Goal: Task Accomplishment & Management: Manage account settings

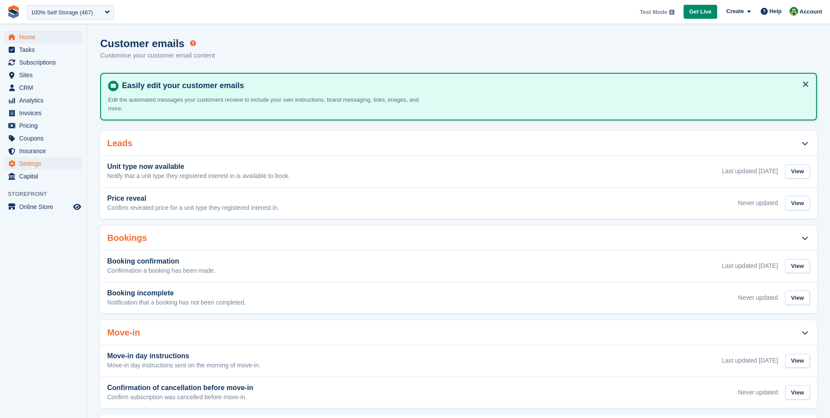
scroll to position [167, 0]
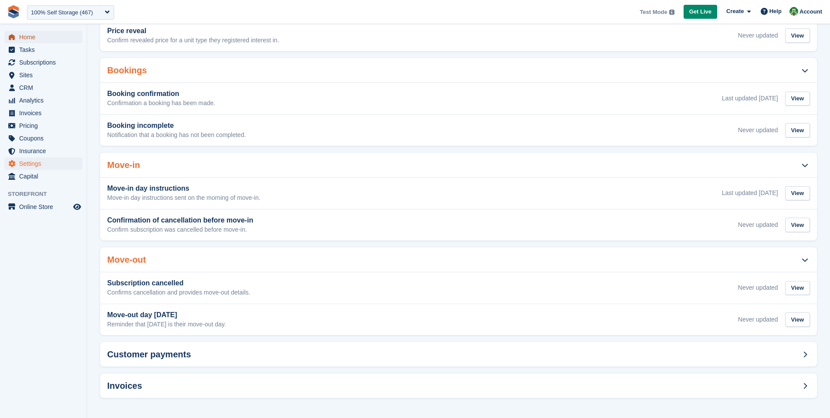
click at [35, 40] on span "Home" at bounding box center [45, 37] width 52 height 12
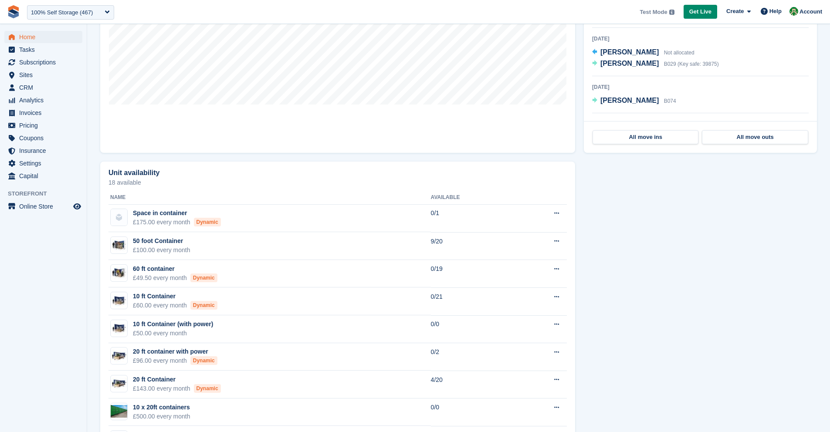
scroll to position [398, 0]
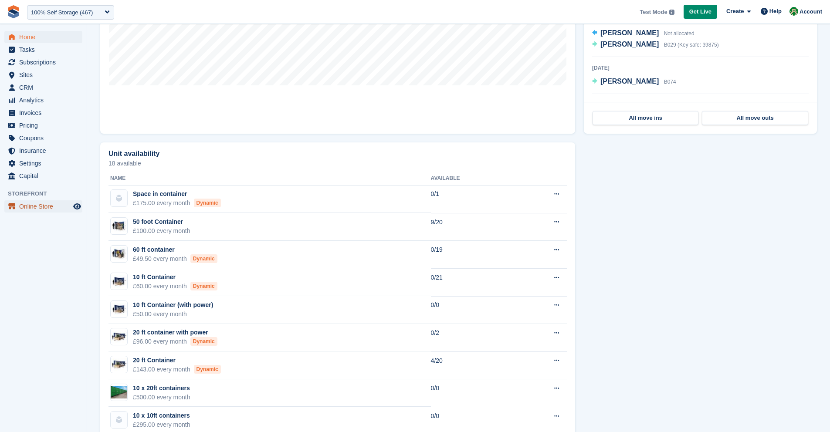
click at [41, 206] on span "Online Store" at bounding box center [45, 207] width 52 height 12
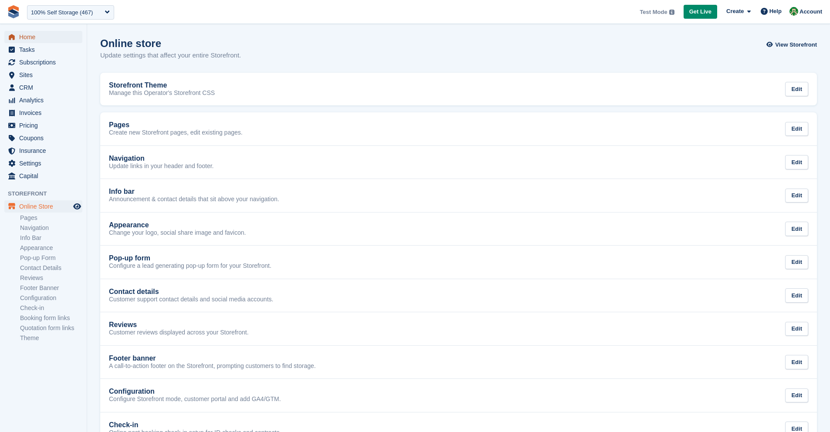
click at [31, 40] on span "Home" at bounding box center [45, 37] width 52 height 12
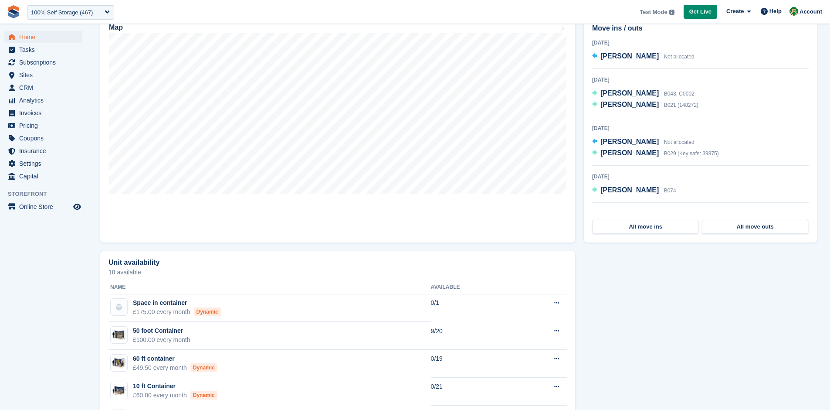
scroll to position [129, 0]
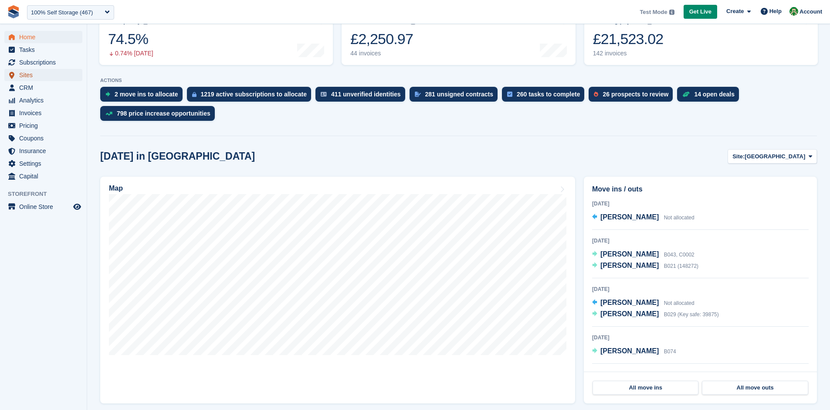
click at [31, 75] on span "Sites" at bounding box center [45, 75] width 52 height 12
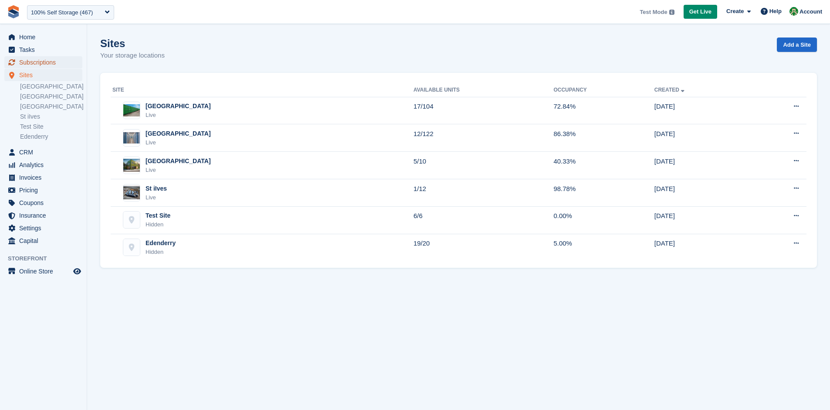
click at [41, 63] on span "Subscriptions" at bounding box center [45, 62] width 52 height 12
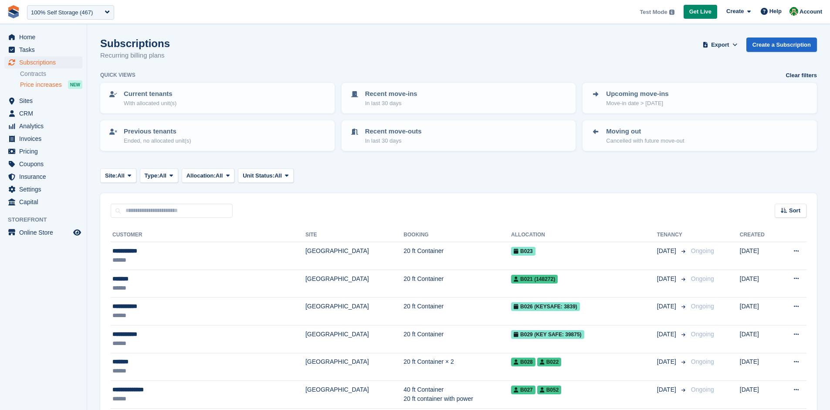
click at [45, 84] on span "Price increases" at bounding box center [41, 85] width 42 height 8
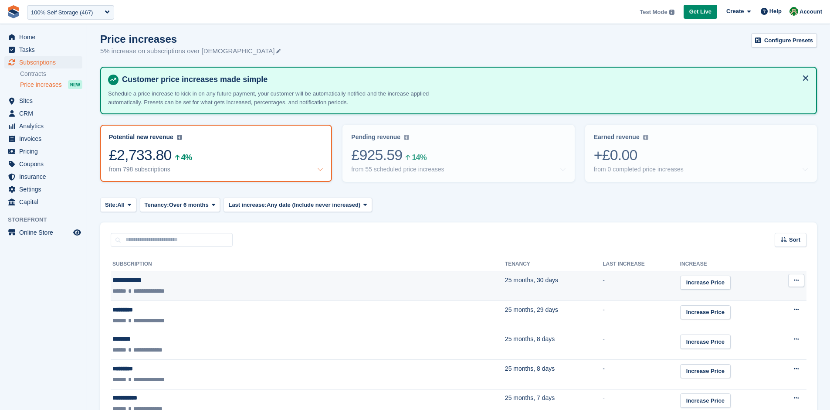
scroll to position [2, 0]
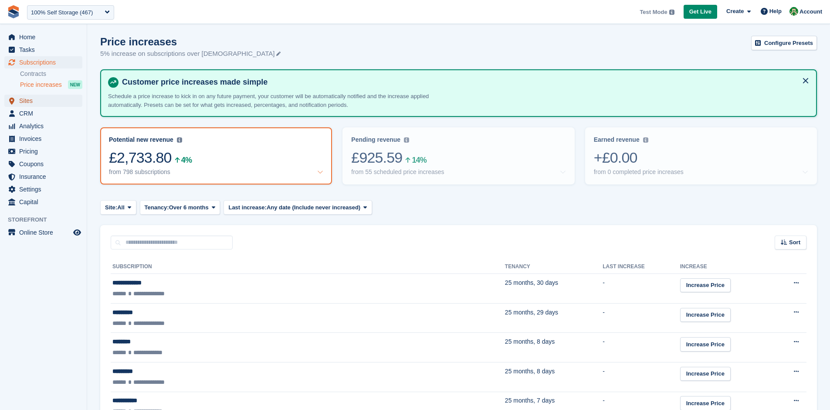
click at [36, 104] on span "Sites" at bounding box center [45, 101] width 52 height 12
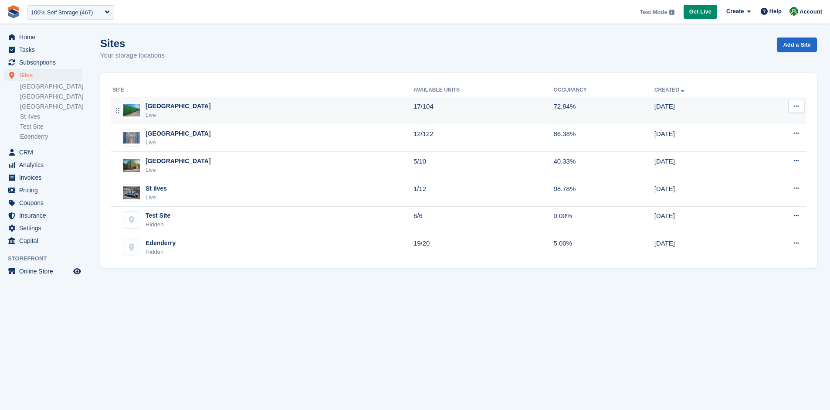
click at [327, 114] on div "Nottingham Live" at bounding box center [262, 111] width 301 height 18
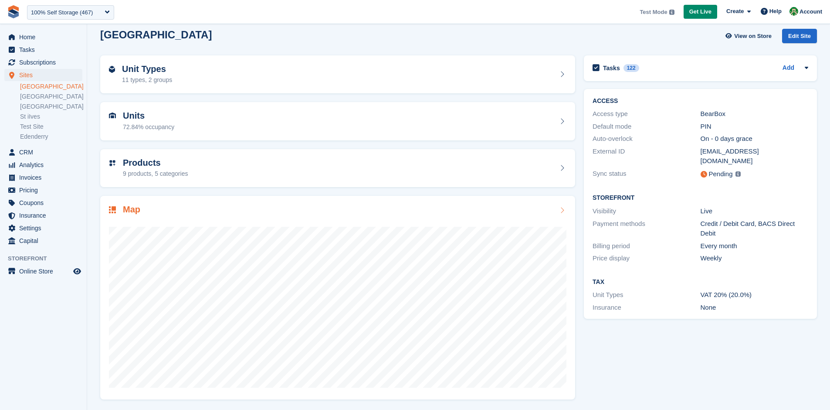
scroll to position [9, 0]
click at [36, 154] on span "CRM" at bounding box center [45, 152] width 52 height 12
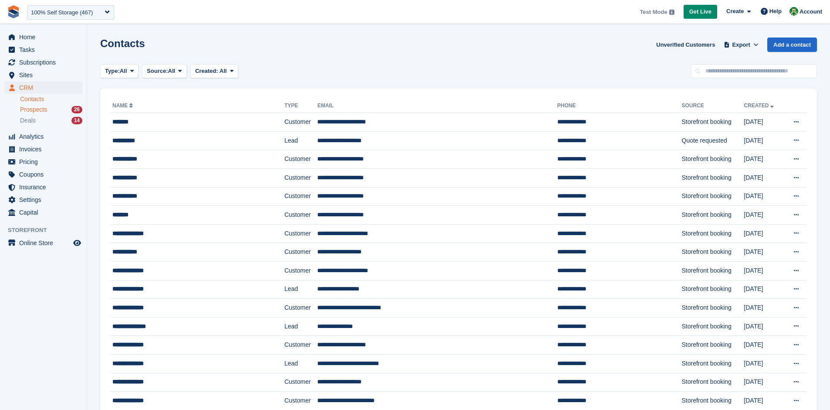
click at [39, 112] on span "Prospects" at bounding box center [33, 110] width 27 height 8
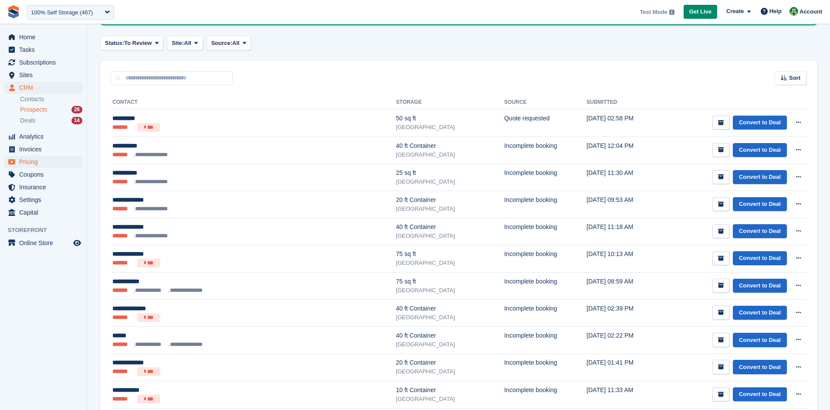
scroll to position [87, 0]
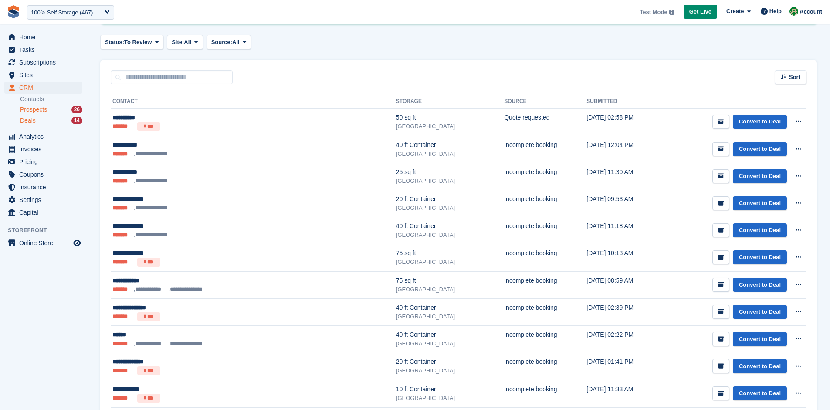
click at [35, 121] on span "Deals" at bounding box center [28, 120] width 16 height 8
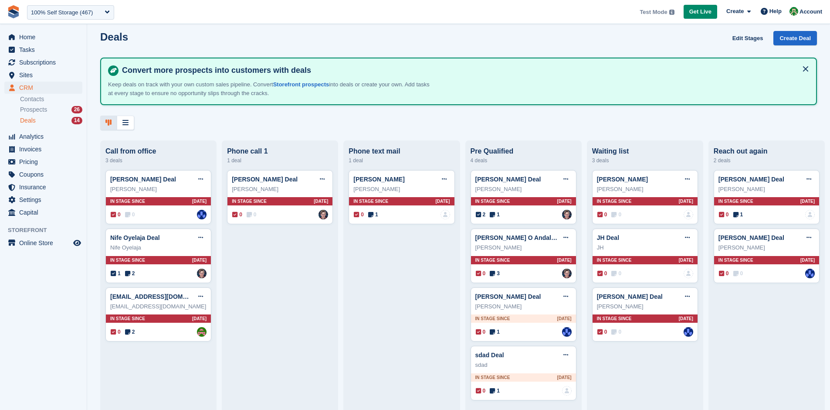
scroll to position [9, 0]
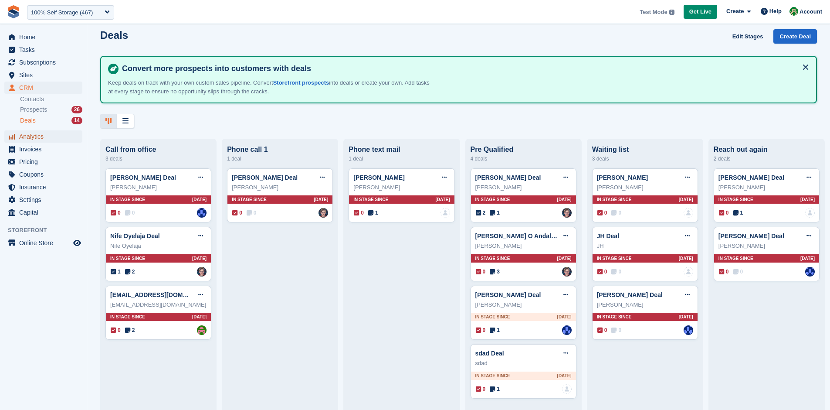
click at [34, 136] on span "Analytics" at bounding box center [45, 136] width 52 height 12
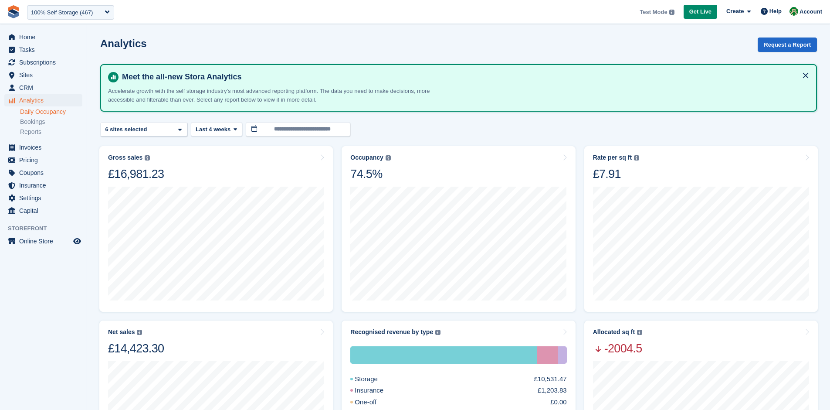
click at [44, 111] on link "Daily Occupancy" at bounding box center [51, 112] width 62 height 8
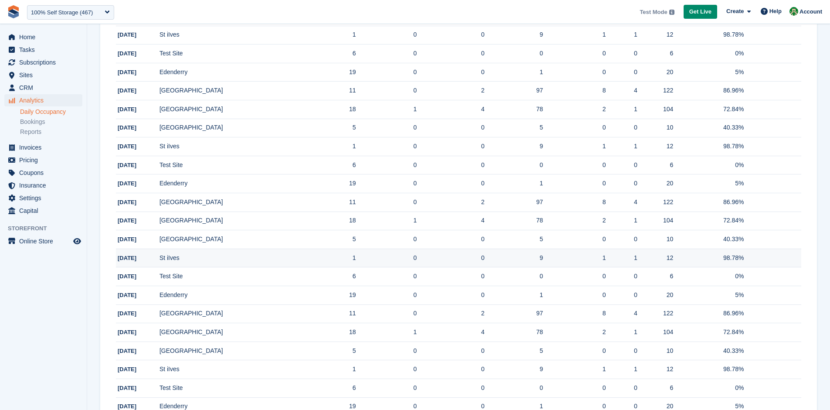
scroll to position [62, 0]
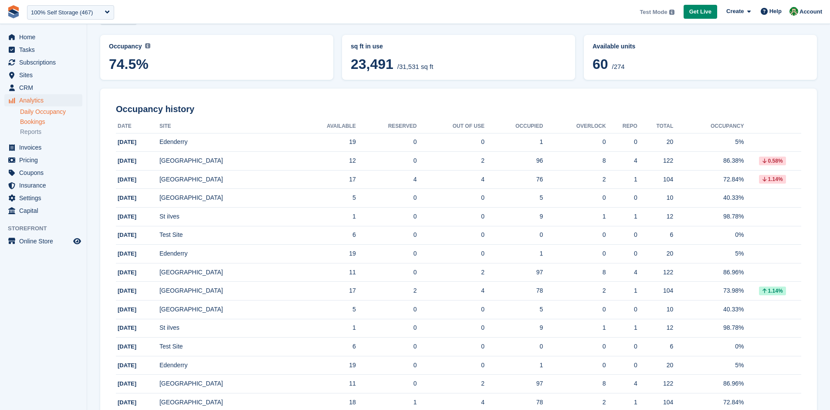
click at [37, 124] on link "Bookings" at bounding box center [51, 122] width 62 height 8
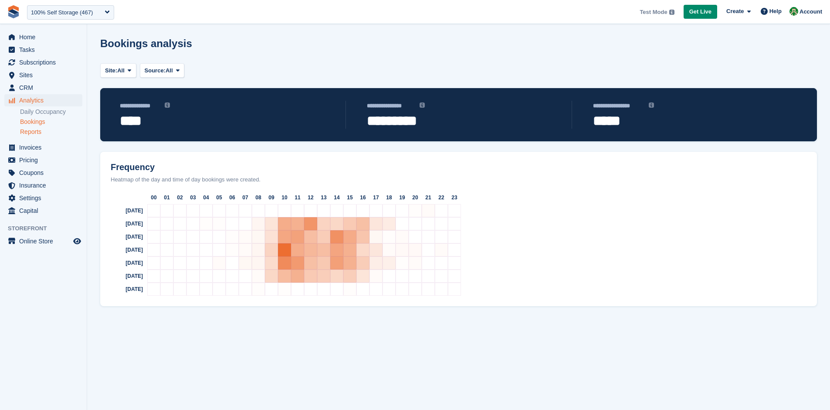
click at [46, 136] on link "Reports" at bounding box center [51, 132] width 62 height 8
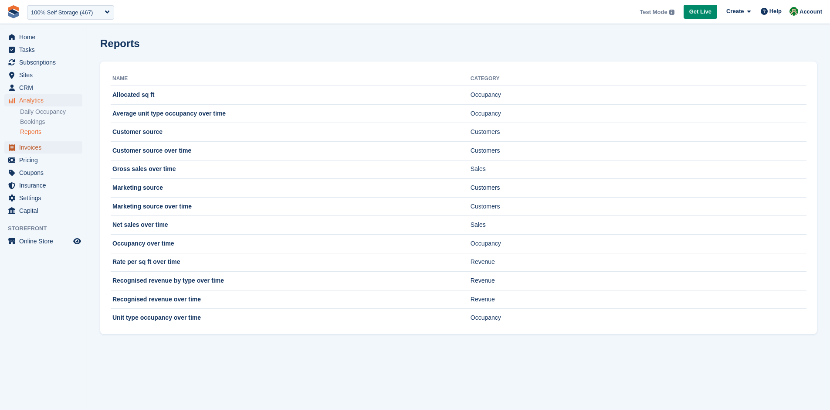
click at [34, 146] on span "Invoices" at bounding box center [45, 147] width 52 height 12
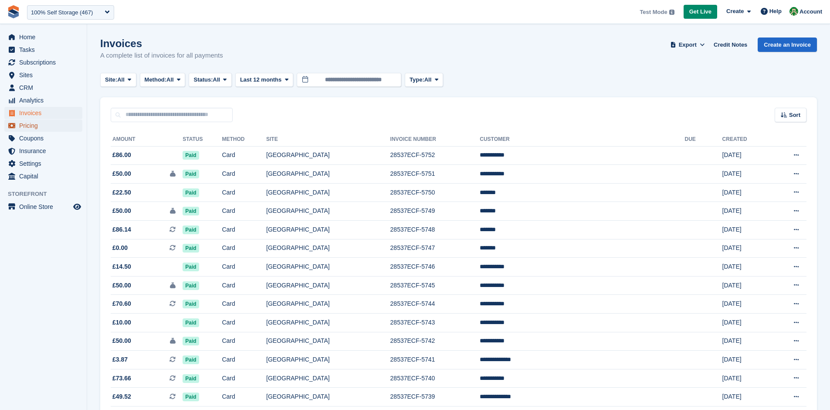
click at [37, 128] on span "Pricing" at bounding box center [45, 125] width 52 height 12
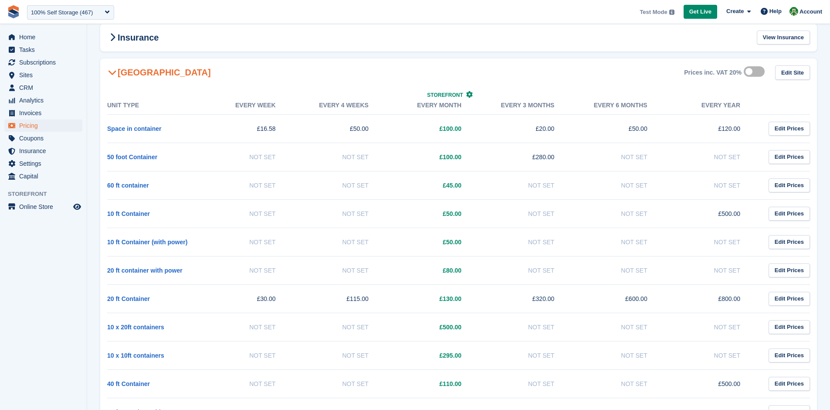
scroll to position [50, 0]
click at [34, 139] on span "Coupons" at bounding box center [45, 138] width 52 height 12
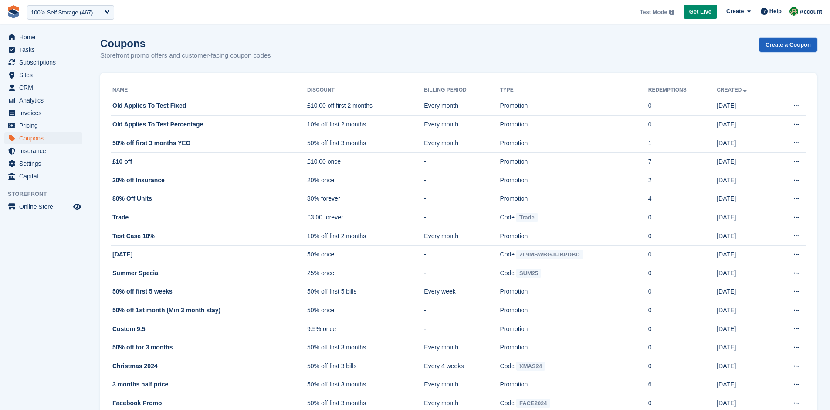
click at [786, 45] on link "Create a Coupon" at bounding box center [789, 44] width 58 height 14
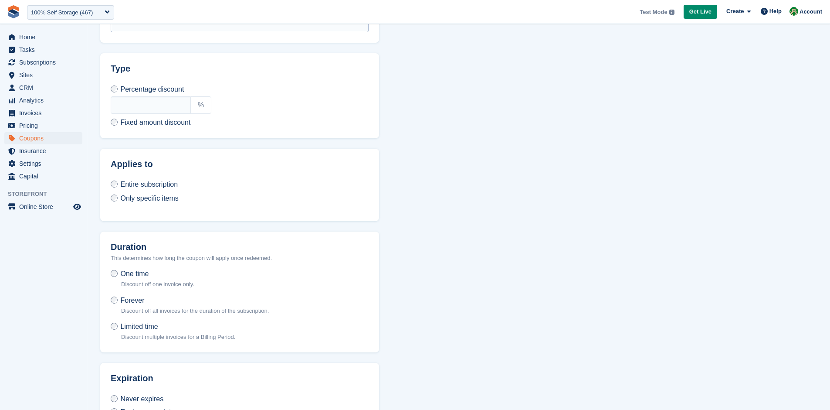
scroll to position [393, 0]
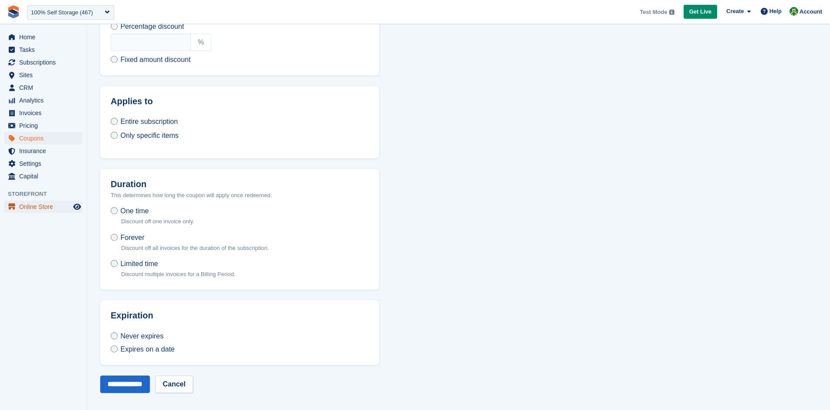
click at [48, 207] on span "Online Store" at bounding box center [45, 207] width 52 height 12
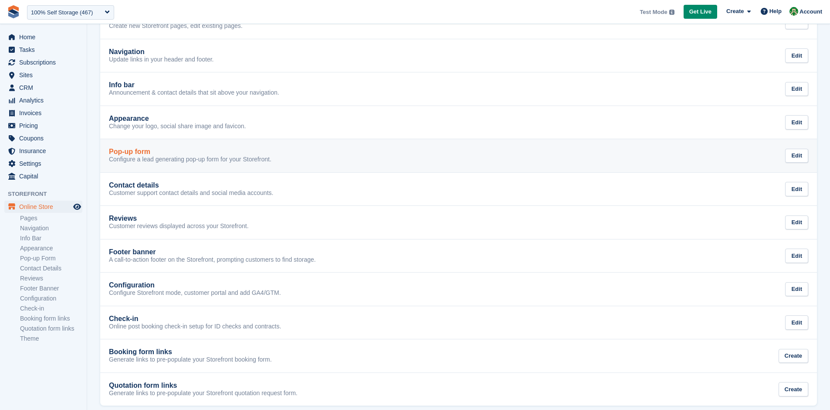
scroll to position [116, 0]
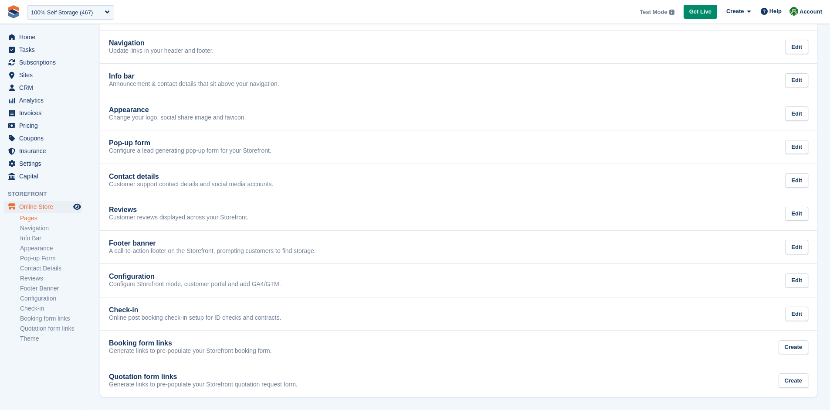
click at [29, 218] on link "Pages" at bounding box center [51, 218] width 62 height 8
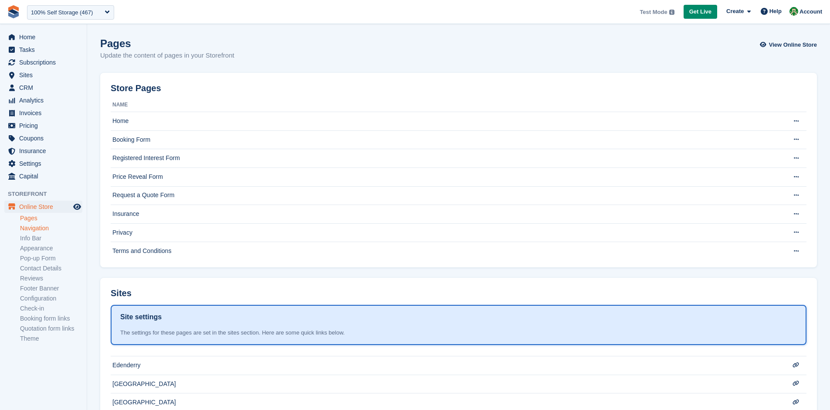
click at [44, 229] on link "Navigation" at bounding box center [51, 228] width 62 height 8
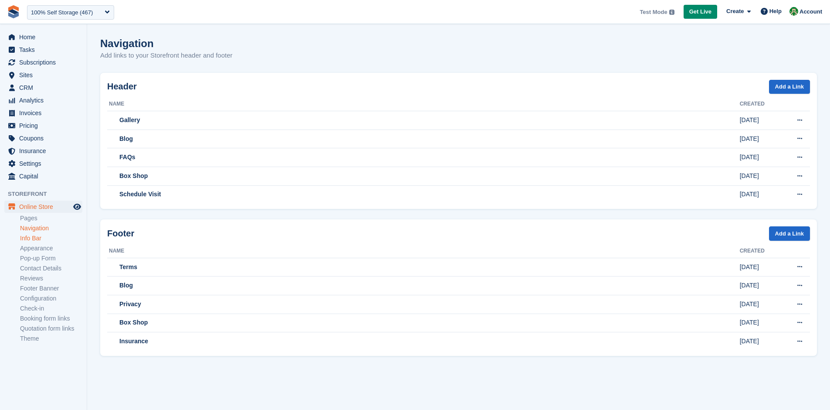
click at [43, 237] on link "Info Bar" at bounding box center [51, 238] width 62 height 8
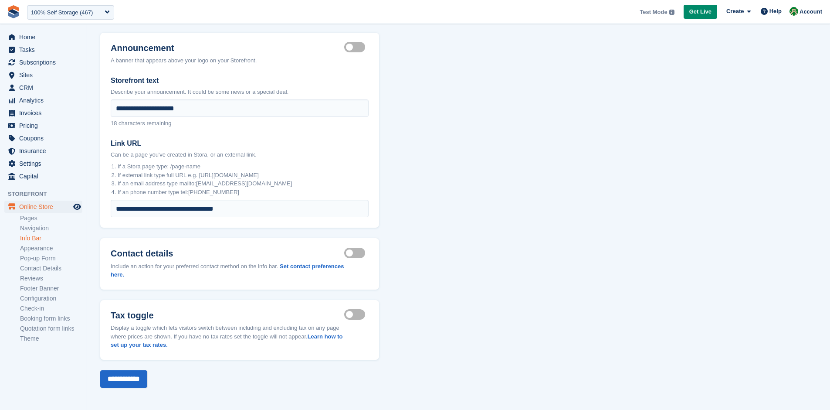
scroll to position [41, 0]
click at [51, 247] on link "Appearance" at bounding box center [51, 248] width 62 height 8
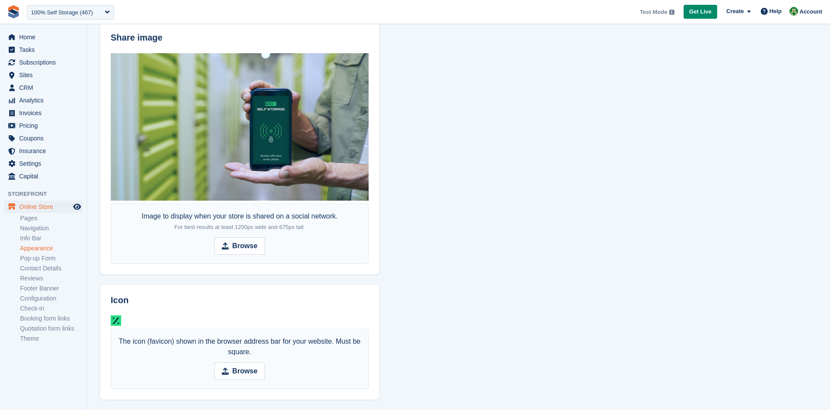
scroll to position [410, 0]
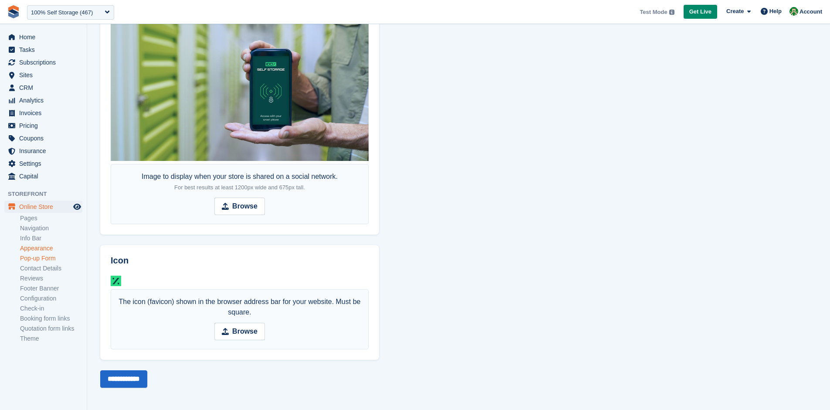
click at [44, 258] on link "Pop-up Form" at bounding box center [51, 258] width 62 height 8
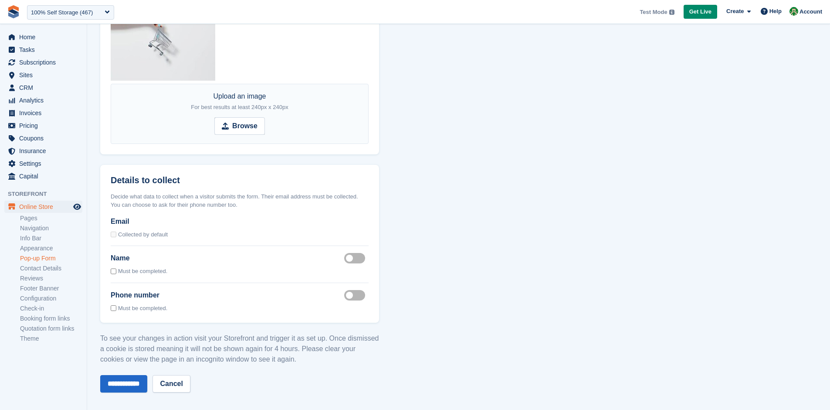
scroll to position [835, 0]
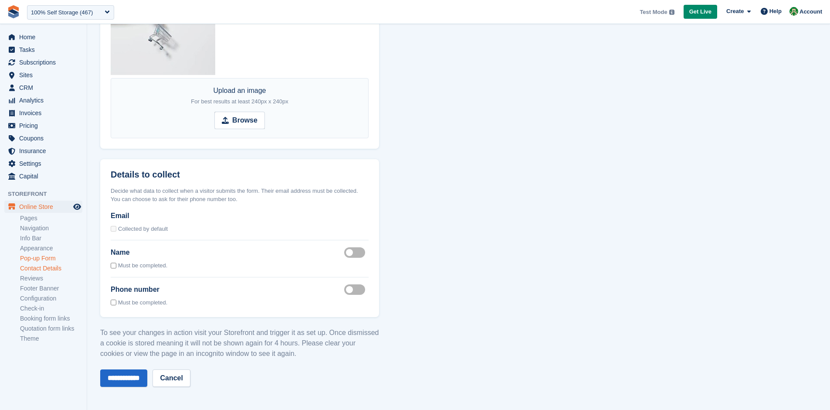
click at [54, 269] on link "Contact Details" at bounding box center [51, 268] width 62 height 8
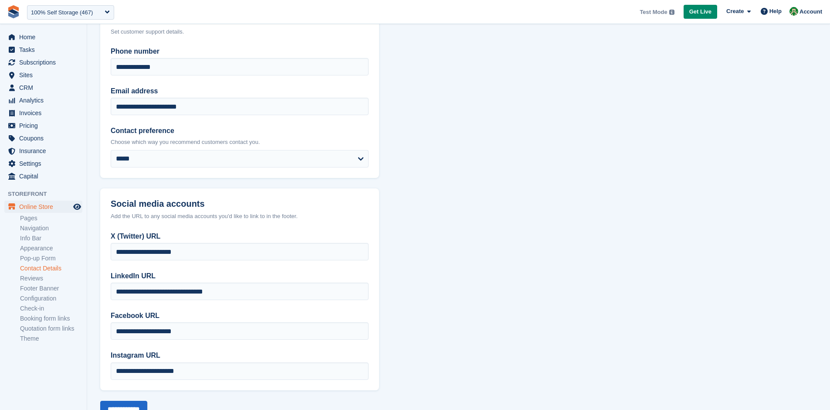
scroll to position [90, 0]
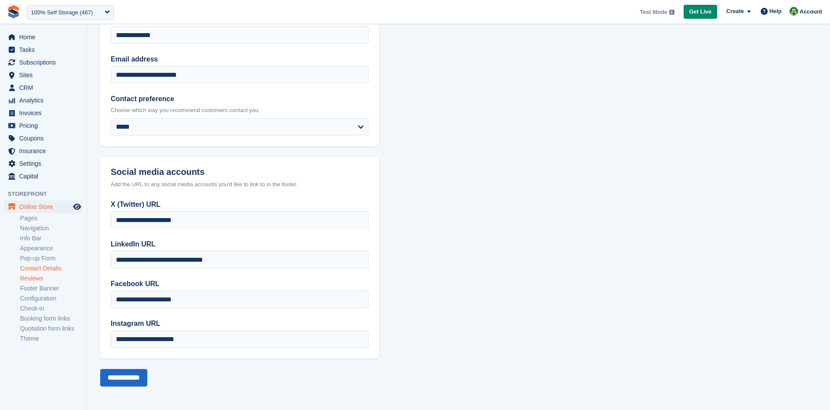
click at [40, 280] on link "Reviews" at bounding box center [51, 278] width 62 height 8
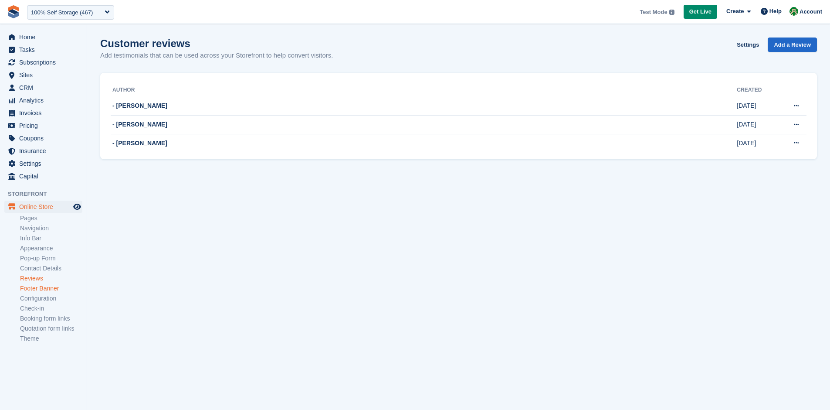
click at [43, 288] on link "Footer Banner" at bounding box center [51, 288] width 62 height 8
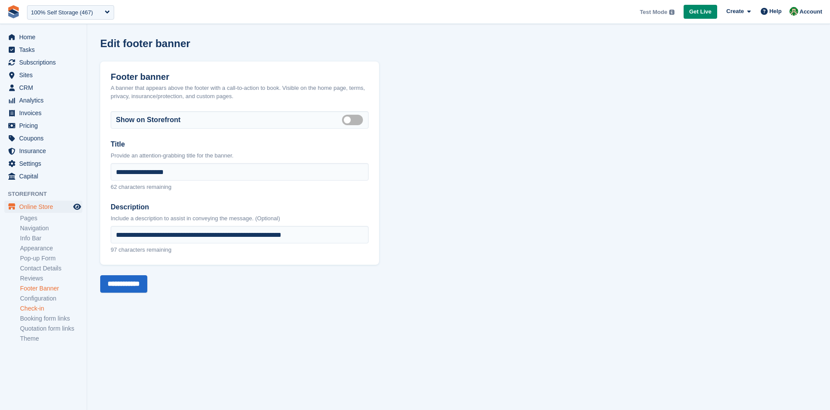
click at [48, 309] on link "Check-in" at bounding box center [51, 308] width 62 height 8
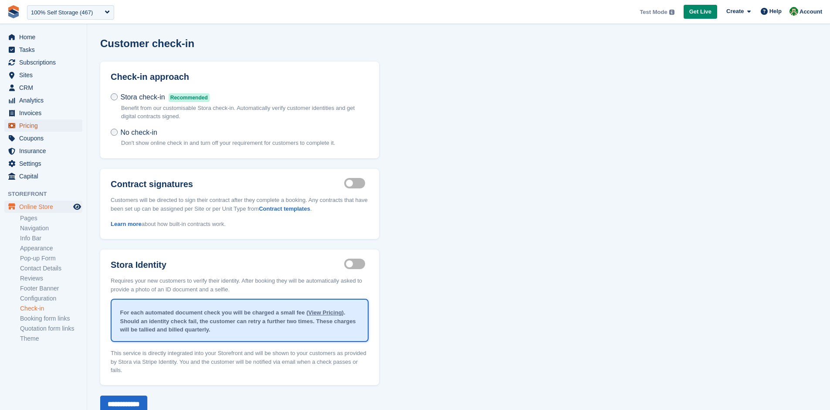
click at [49, 125] on span "Pricing" at bounding box center [45, 125] width 52 height 12
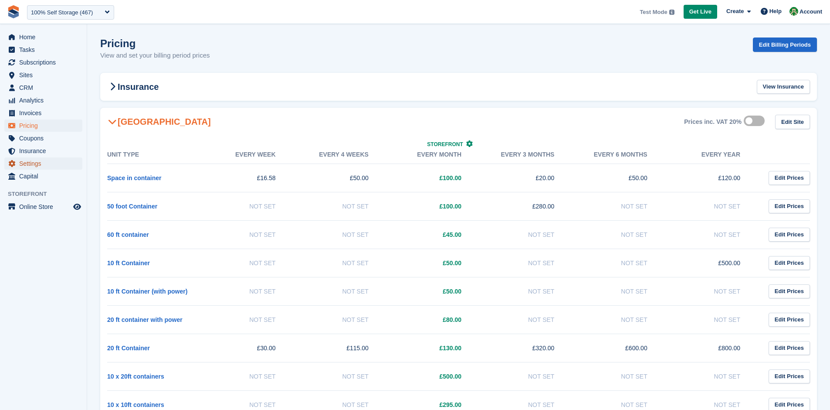
click at [38, 160] on span "Settings" at bounding box center [45, 163] width 52 height 12
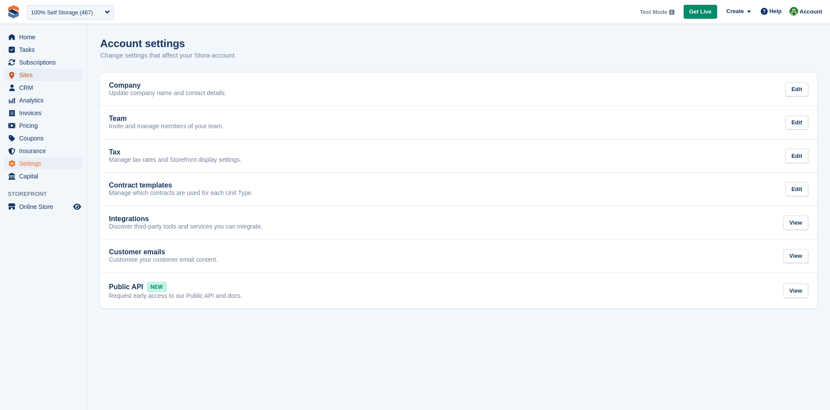
click at [35, 74] on span "Sites" at bounding box center [45, 75] width 52 height 12
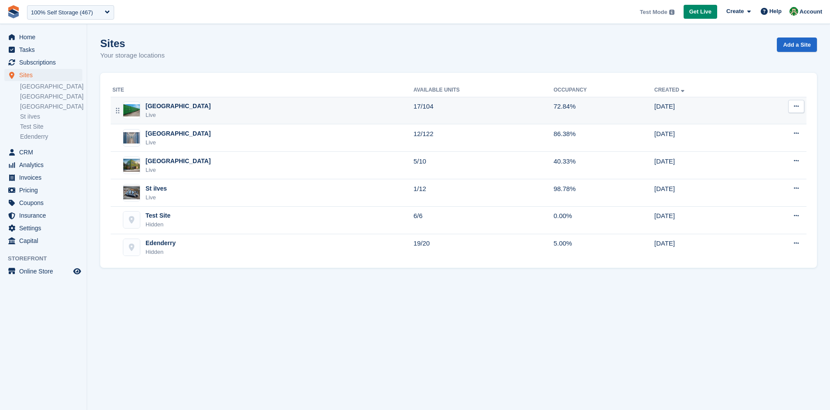
click at [156, 106] on div "Nottingham" at bounding box center [178, 106] width 65 height 9
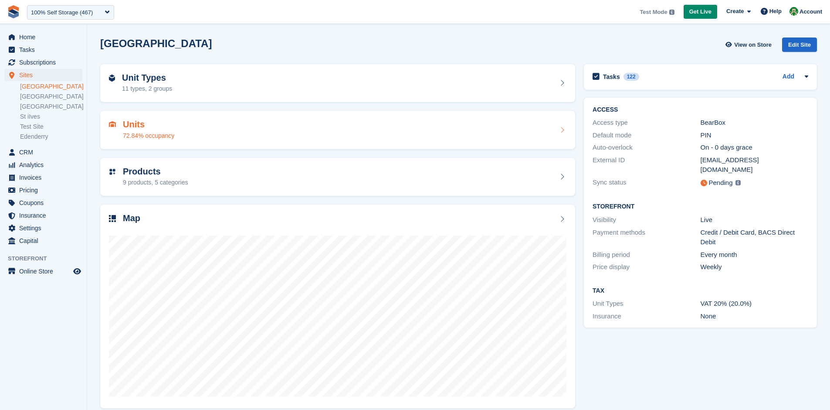
click at [280, 138] on div "Units 72.84% occupancy" at bounding box center [338, 129] width 458 height 21
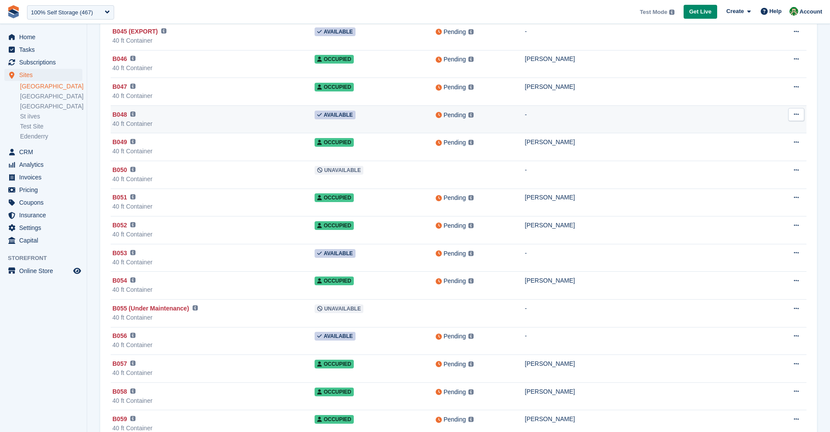
scroll to position [989, 0]
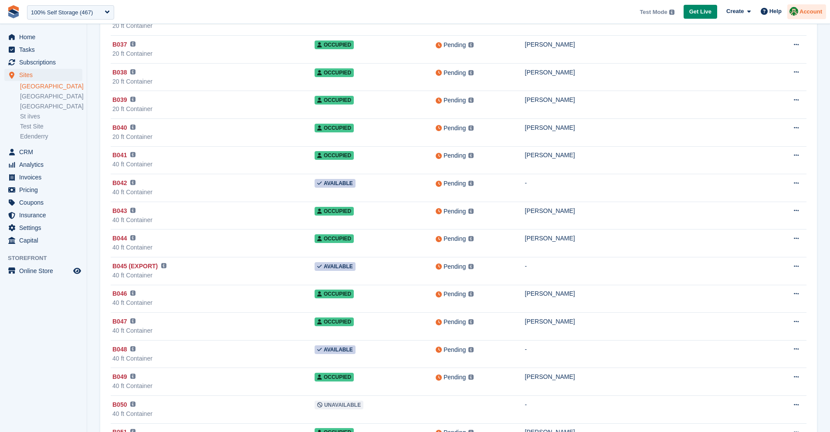
click at [803, 11] on span "Account" at bounding box center [811, 11] width 23 height 9
click at [752, 79] on div "Edit Profile" at bounding box center [748, 77] width 32 height 9
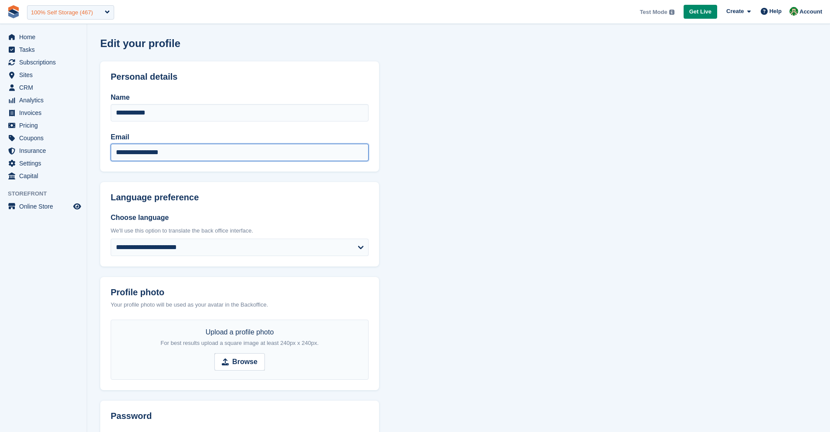
click at [103, 16] on div "100% Self Storage (467)" at bounding box center [70, 12] width 87 height 14
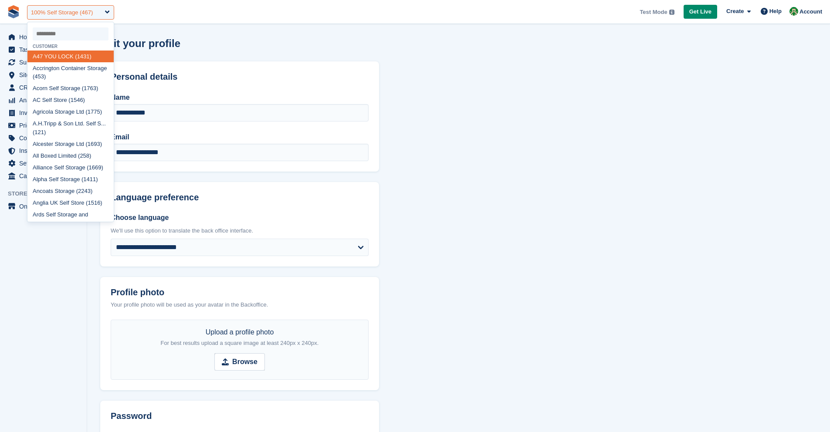
click at [106, 13] on div "100% Self Storage (467)" at bounding box center [70, 12] width 87 height 14
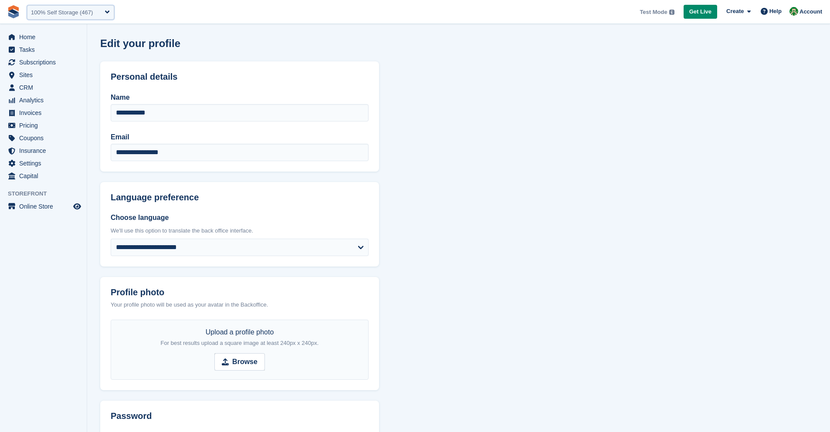
click at [106, 13] on div "100% Self Storage (467)" at bounding box center [70, 12] width 87 height 14
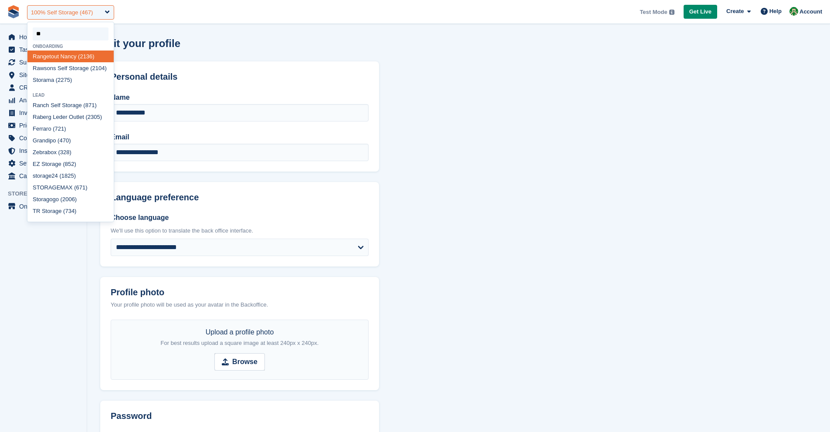
type input "*"
select select
click at [440, 174] on section "**********" at bounding box center [458, 327] width 743 height 655
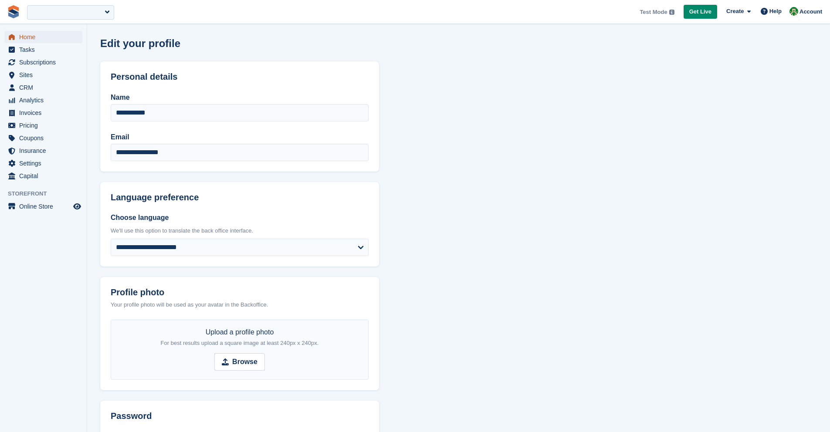
click at [38, 42] on span "Home" at bounding box center [45, 37] width 52 height 12
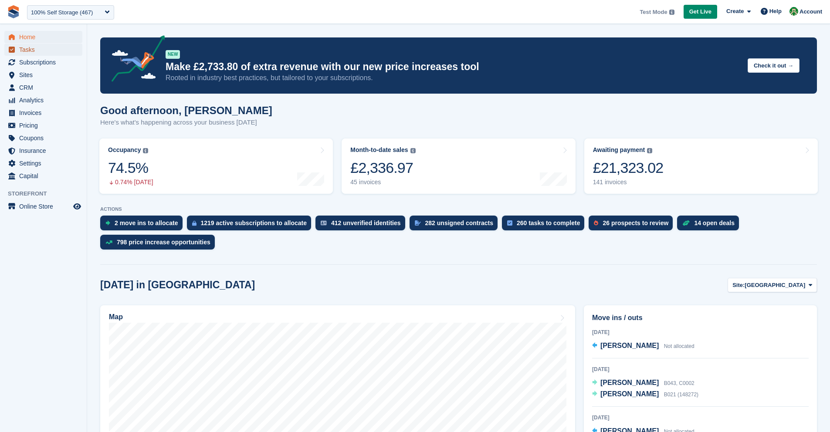
click at [36, 49] on span "Tasks" at bounding box center [45, 50] width 52 height 12
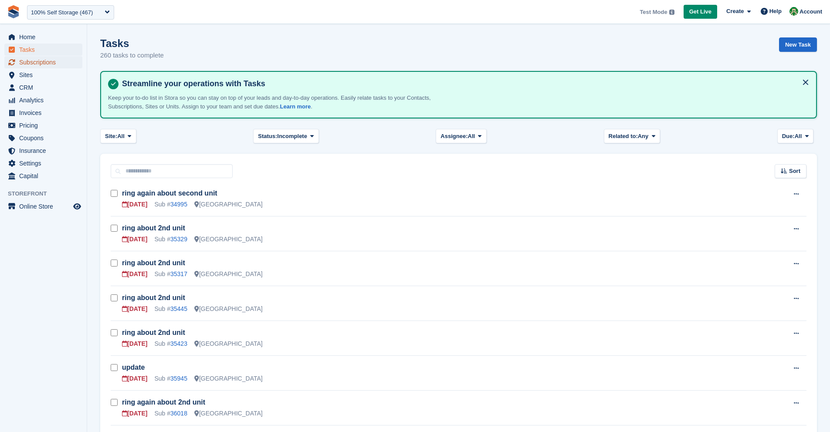
click at [36, 61] on span "Subscriptions" at bounding box center [45, 62] width 52 height 12
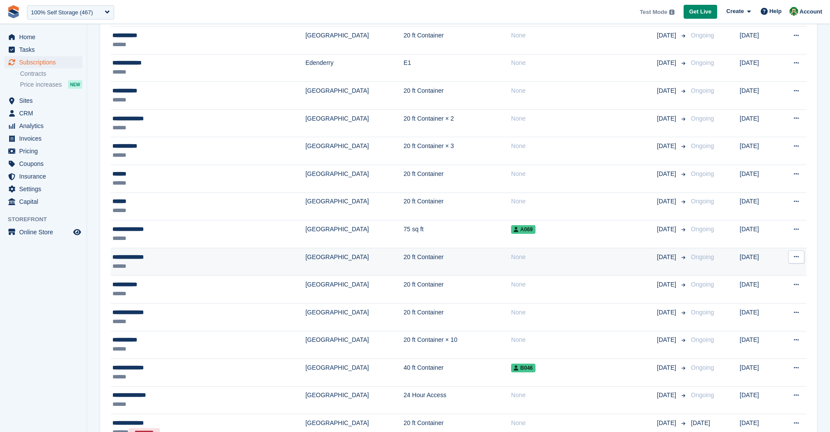
scroll to position [1239, 0]
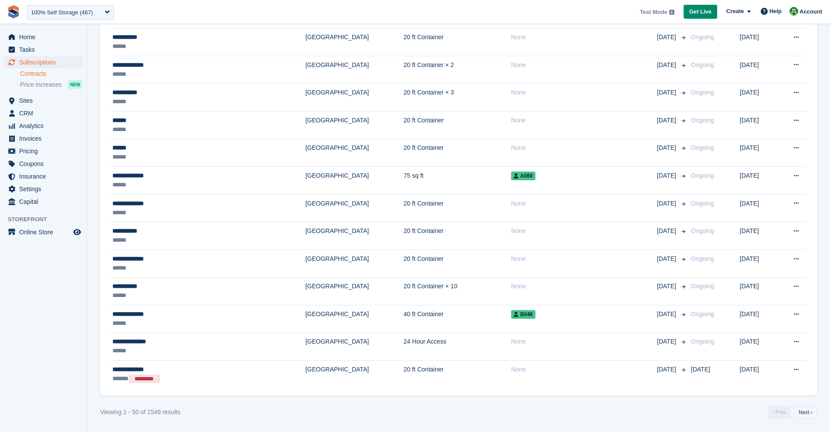
click at [43, 75] on link "Contracts" at bounding box center [51, 74] width 62 height 8
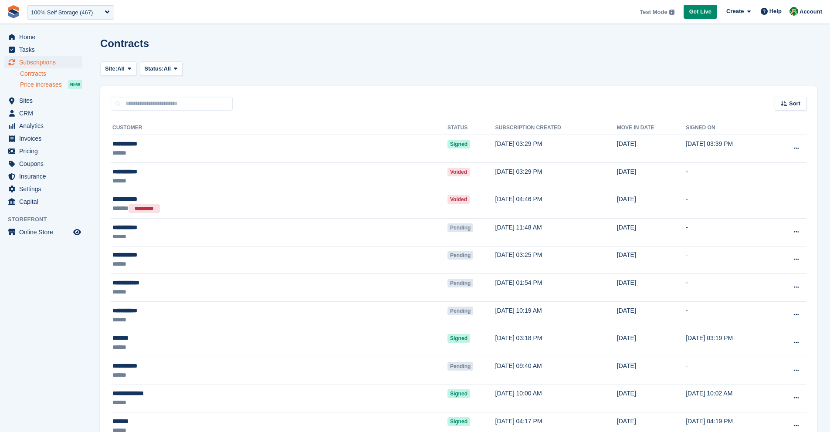
click at [43, 83] on span "Price increases" at bounding box center [41, 85] width 42 height 8
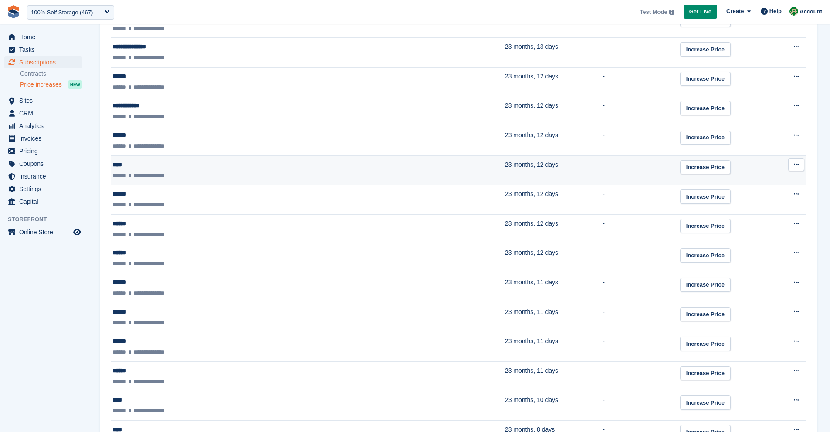
scroll to position [1360, 0]
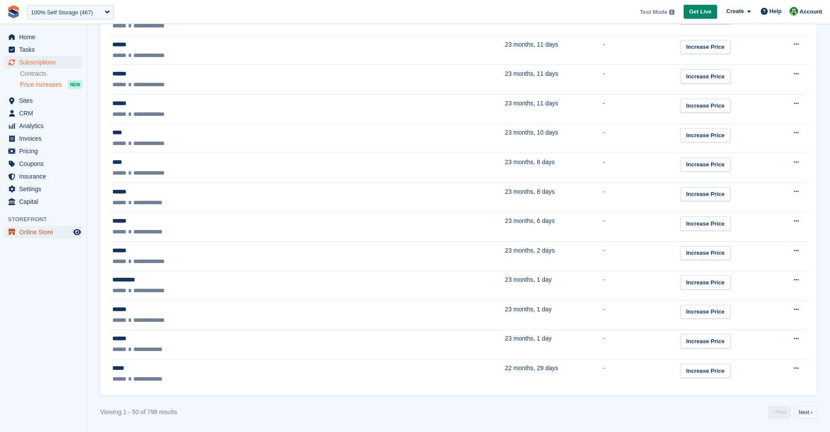
click at [52, 232] on span "Online Store" at bounding box center [45, 232] width 52 height 12
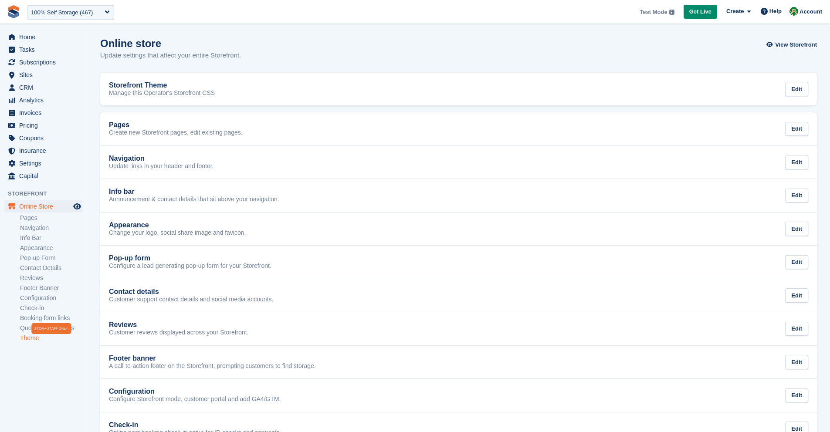
click at [55, 334] on link "Theme" at bounding box center [51, 338] width 62 height 8
click at [47, 318] on link "Booking form links" at bounding box center [51, 318] width 62 height 8
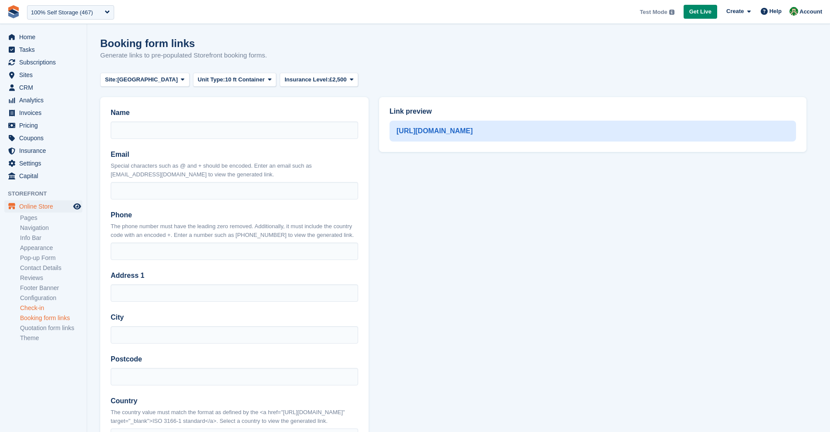
click at [38, 311] on link "Check-in" at bounding box center [51, 308] width 62 height 8
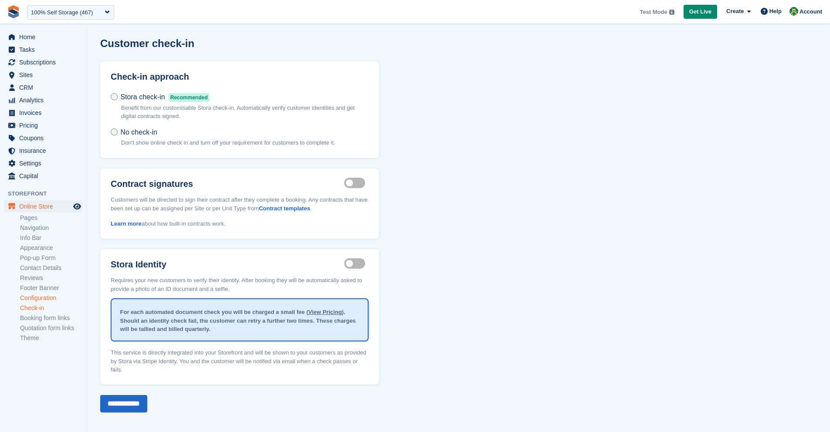
click at [39, 298] on link "Configuration" at bounding box center [51, 298] width 62 height 8
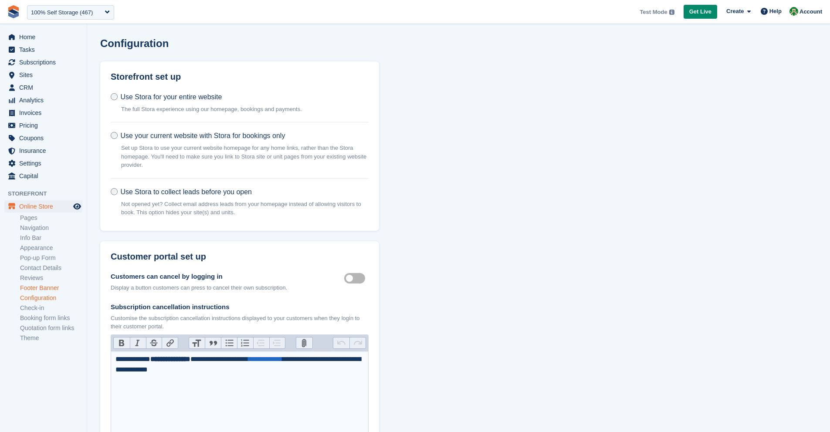
click at [41, 289] on link "Footer Banner" at bounding box center [51, 288] width 62 height 8
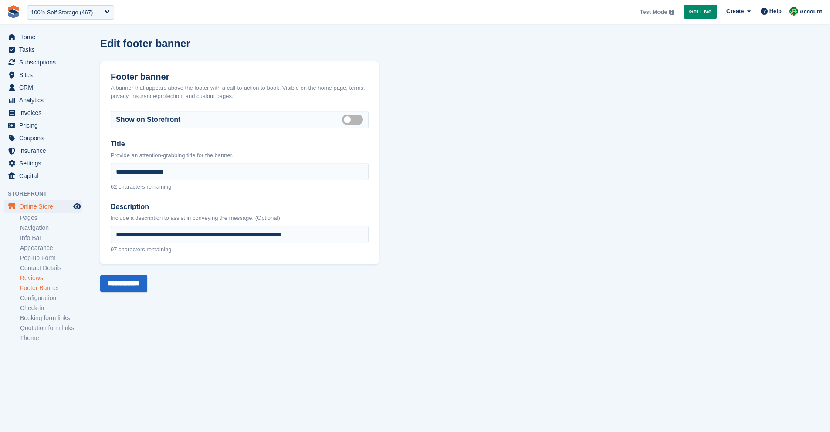
click at [44, 275] on link "Reviews" at bounding box center [51, 278] width 62 height 8
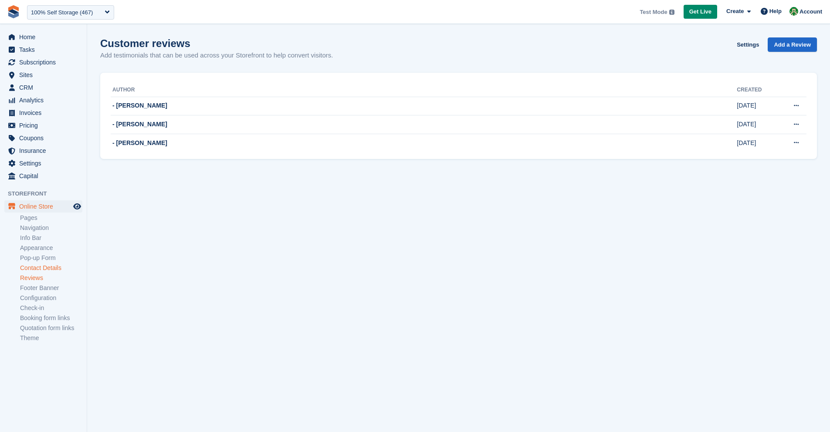
click at [45, 267] on link "Contact Details" at bounding box center [51, 268] width 62 height 8
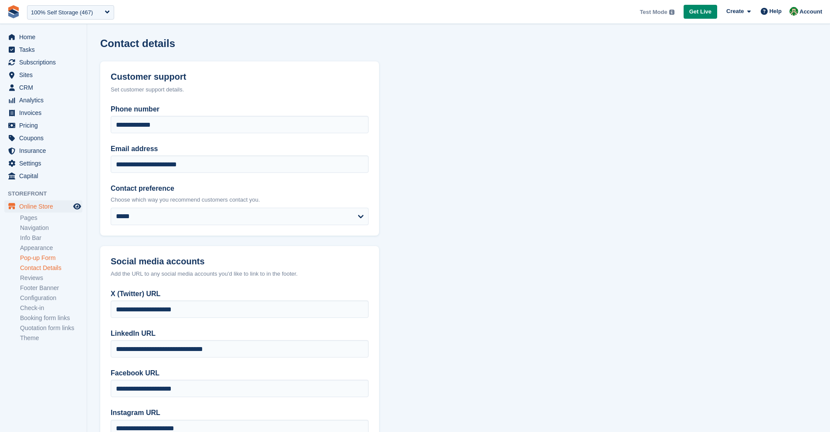
click at [47, 258] on link "Pop-up Form" at bounding box center [51, 258] width 62 height 8
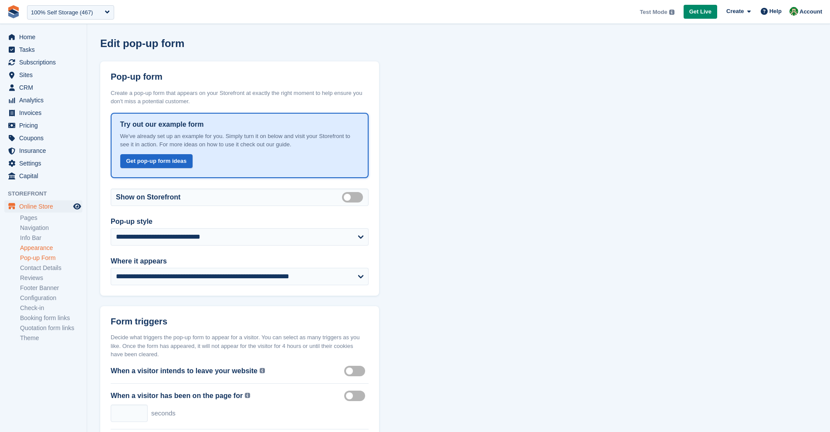
click at [49, 247] on link "Appearance" at bounding box center [51, 248] width 62 height 8
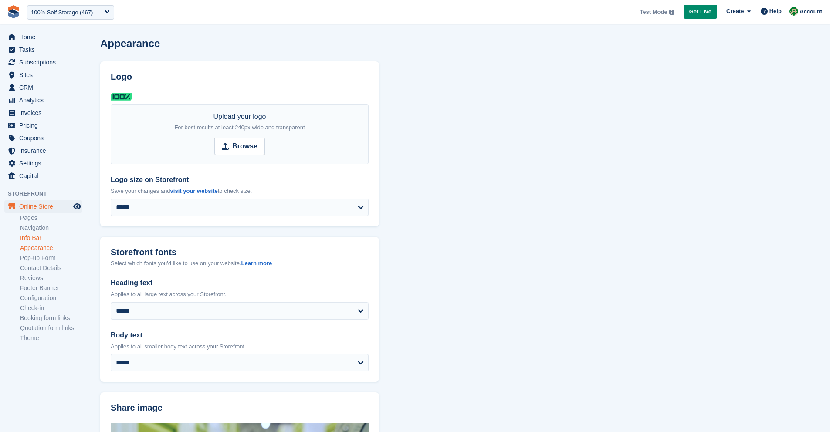
click at [49, 239] on link "Info Bar" at bounding box center [51, 238] width 62 height 8
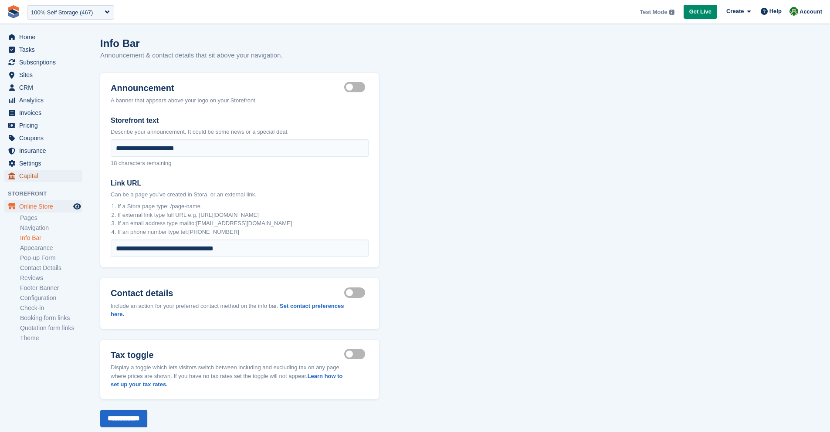
click at [34, 176] on span "Capital" at bounding box center [45, 176] width 52 height 12
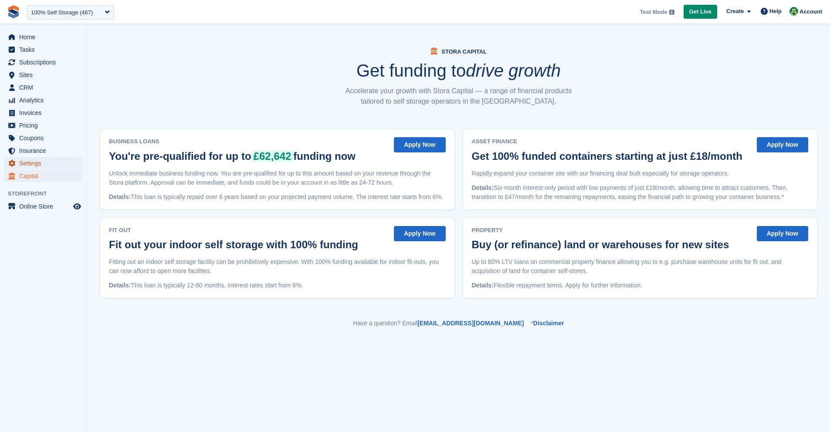
click at [39, 165] on span "Settings" at bounding box center [45, 163] width 52 height 12
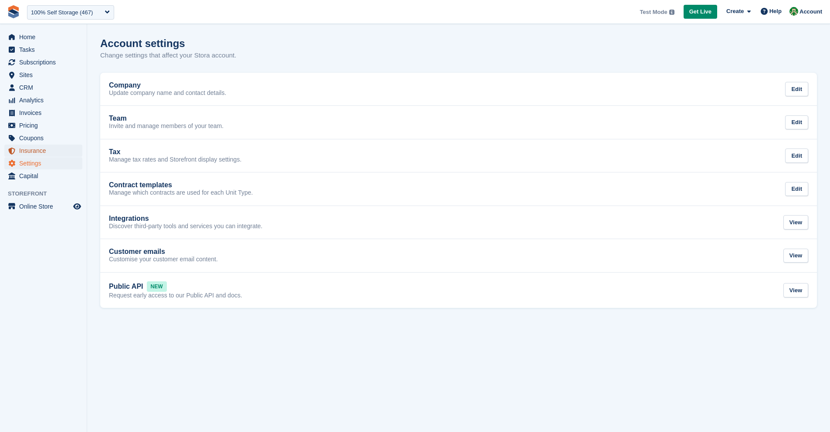
click at [44, 152] on span "Insurance" at bounding box center [45, 151] width 52 height 12
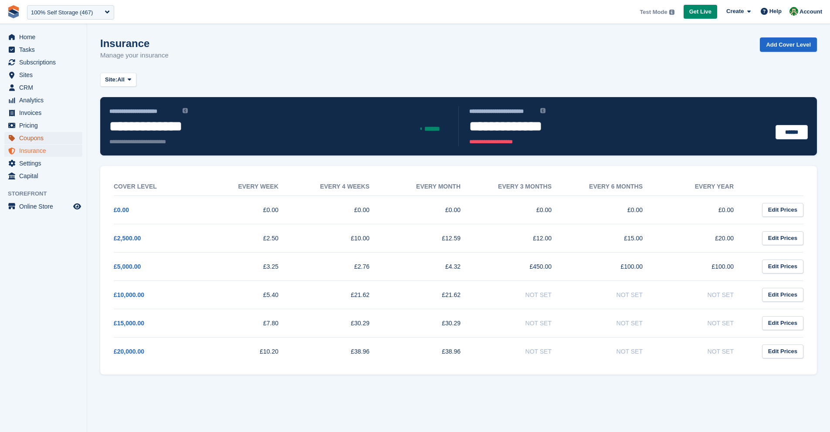
click at [44, 140] on span "Coupons" at bounding box center [45, 138] width 52 height 12
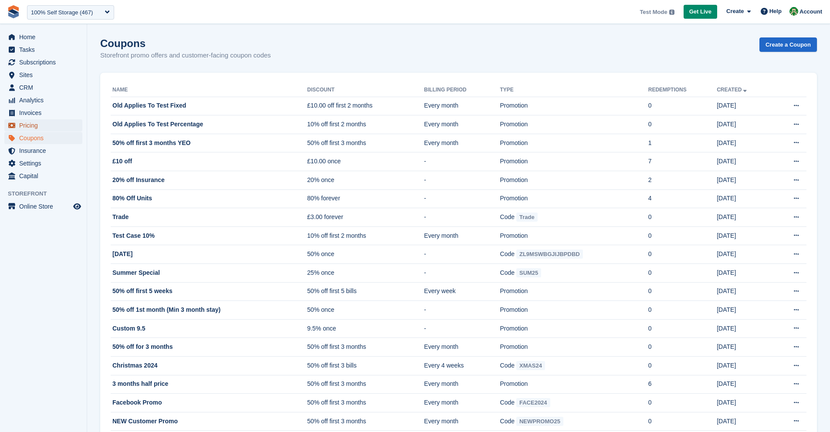
click at [45, 126] on span "Pricing" at bounding box center [45, 125] width 52 height 12
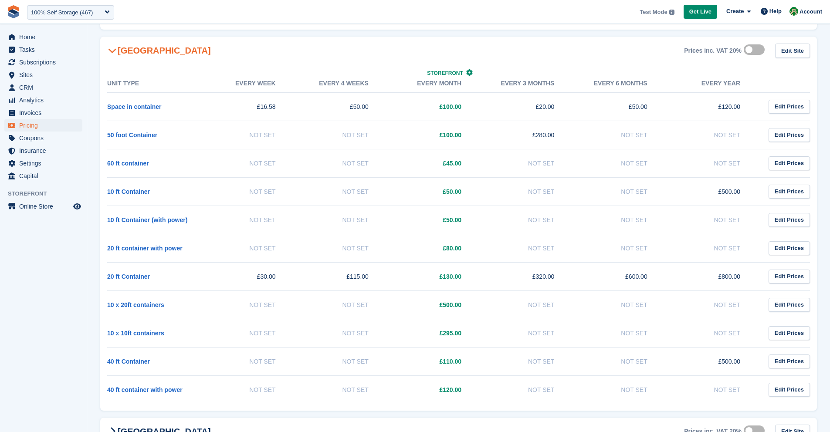
scroll to position [0, 0]
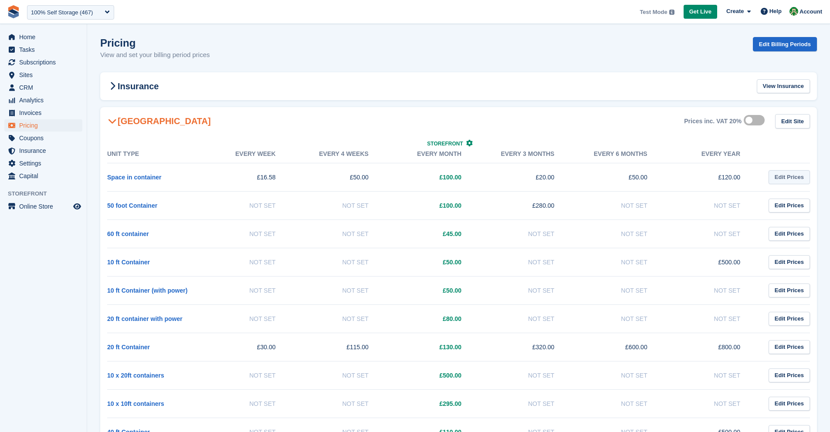
click at [776, 178] on link "Edit Prices" at bounding box center [789, 177] width 41 height 14
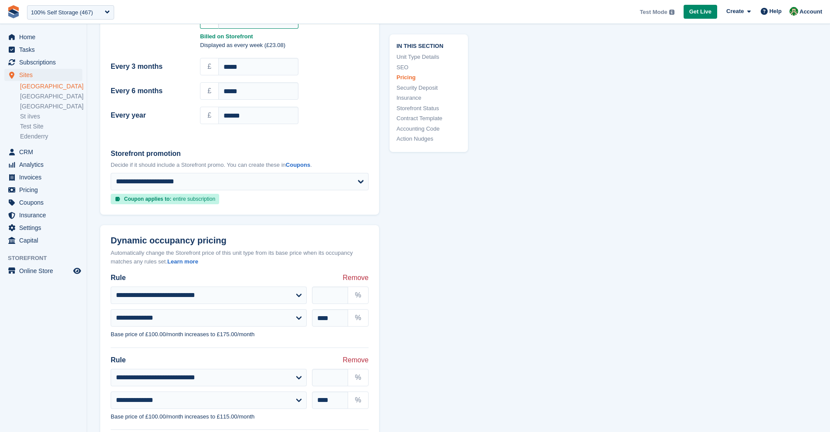
scroll to position [803, 0]
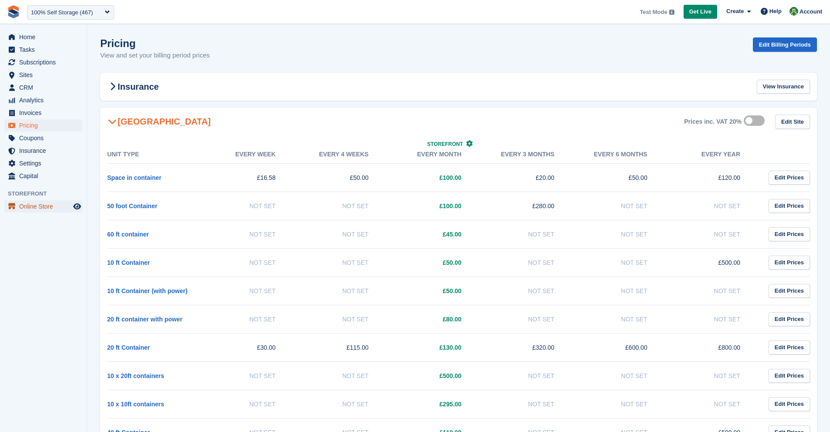
click at [45, 209] on span "Online Store" at bounding box center [45, 207] width 52 height 12
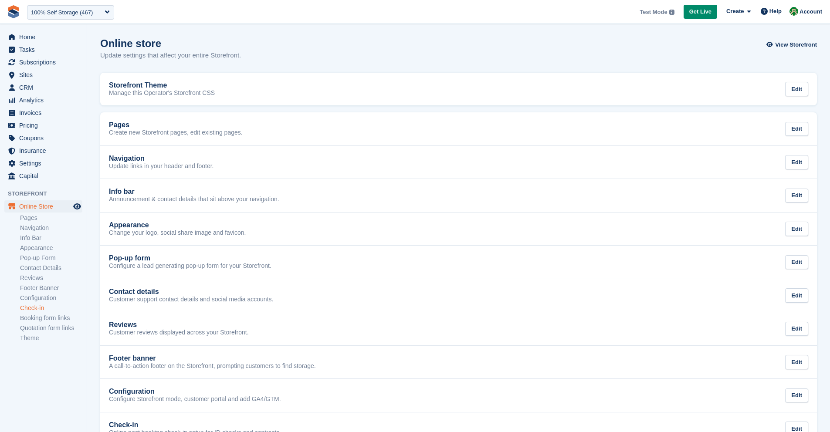
click at [47, 309] on link "Check-in" at bounding box center [51, 308] width 62 height 8
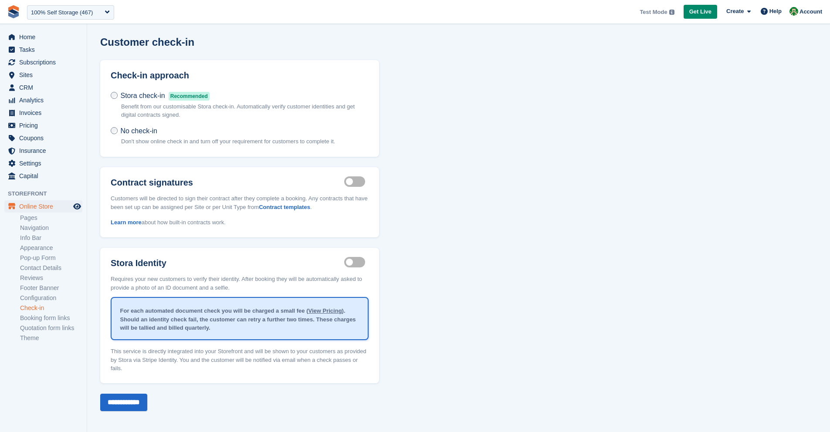
scroll to position [3, 0]
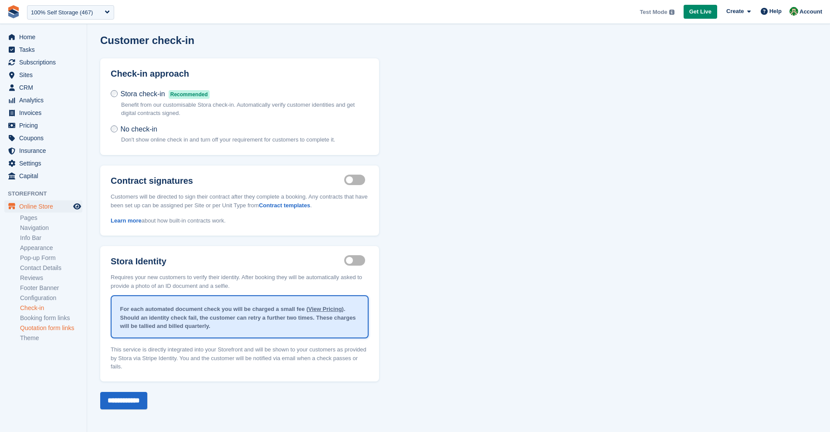
click at [48, 328] on link "Quotation form links" at bounding box center [51, 328] width 62 height 8
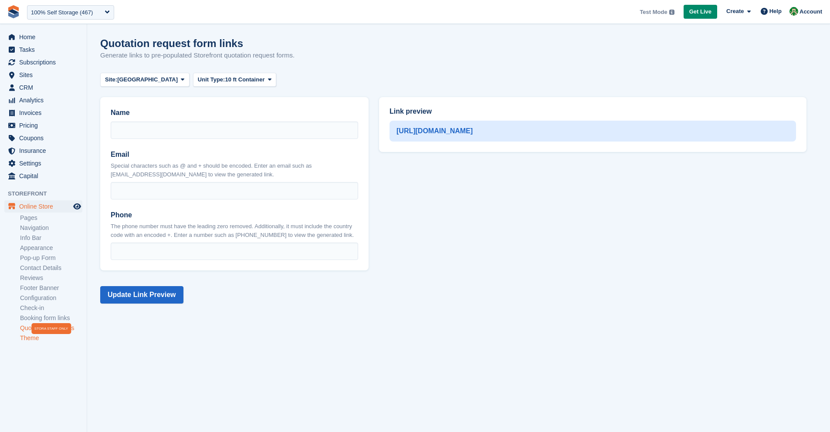
click at [36, 340] on link "Theme" at bounding box center [51, 338] width 62 height 8
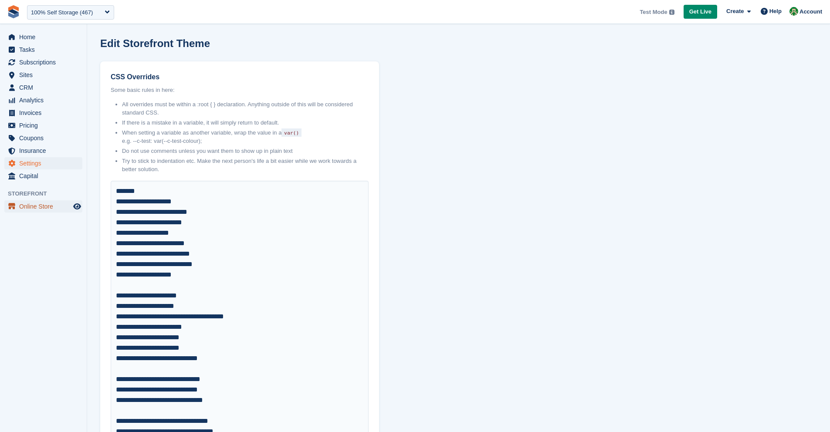
click at [47, 206] on span "Online Store" at bounding box center [45, 207] width 52 height 12
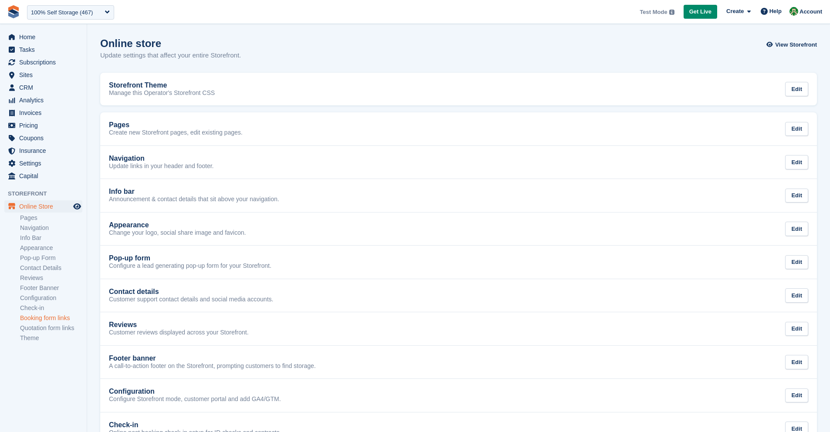
click at [45, 318] on link "Booking form links" at bounding box center [51, 318] width 62 height 8
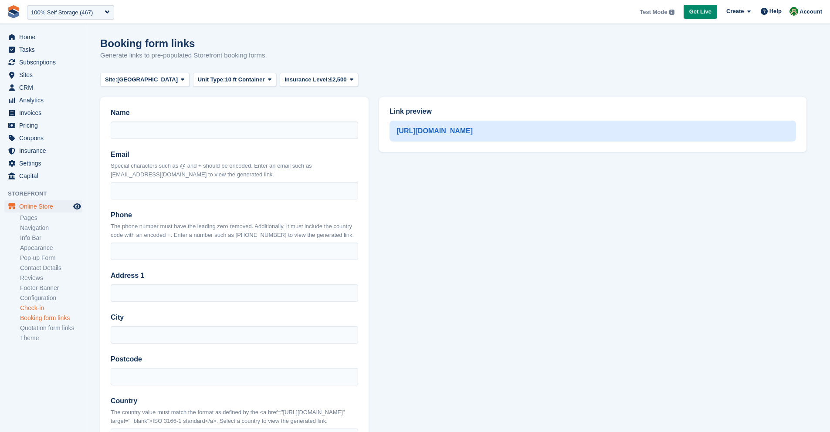
click at [44, 311] on link "Check-in" at bounding box center [51, 308] width 62 height 8
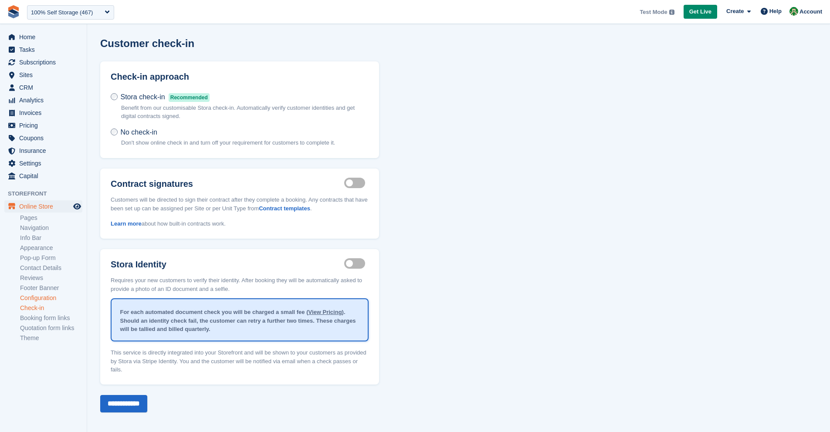
click at [48, 299] on link "Configuration" at bounding box center [51, 298] width 62 height 8
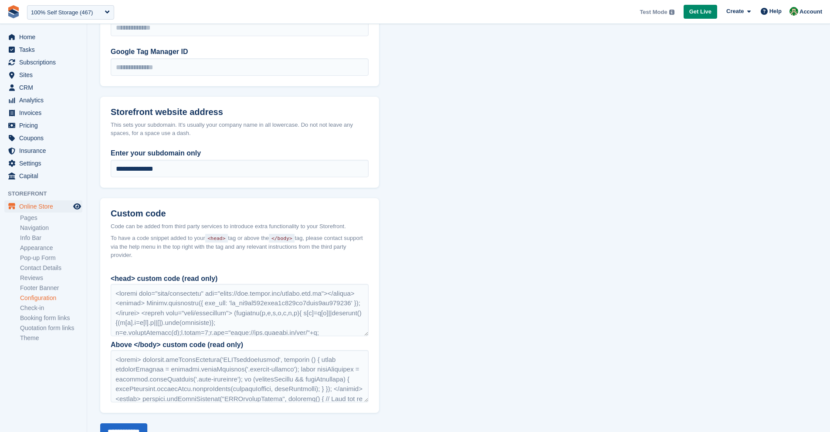
scroll to position [526, 0]
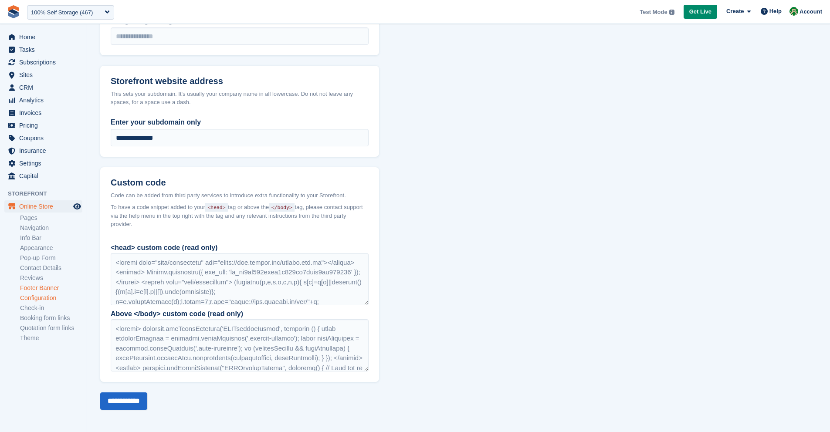
click at [43, 292] on link "Footer Banner" at bounding box center [51, 288] width 62 height 8
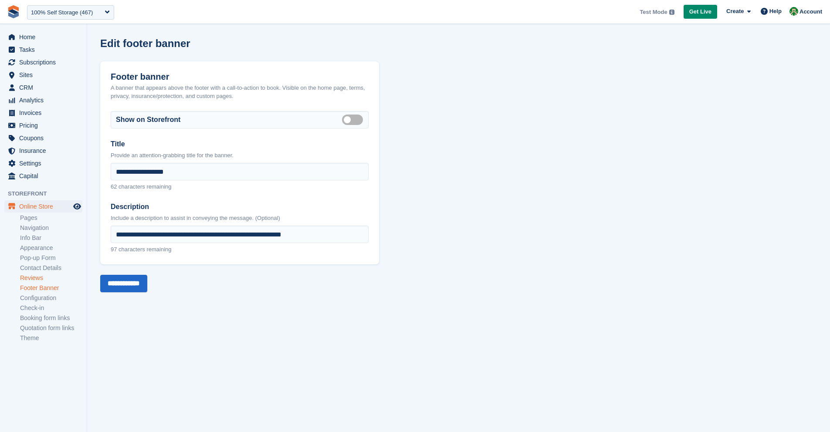
click at [48, 279] on link "Reviews" at bounding box center [51, 278] width 62 height 8
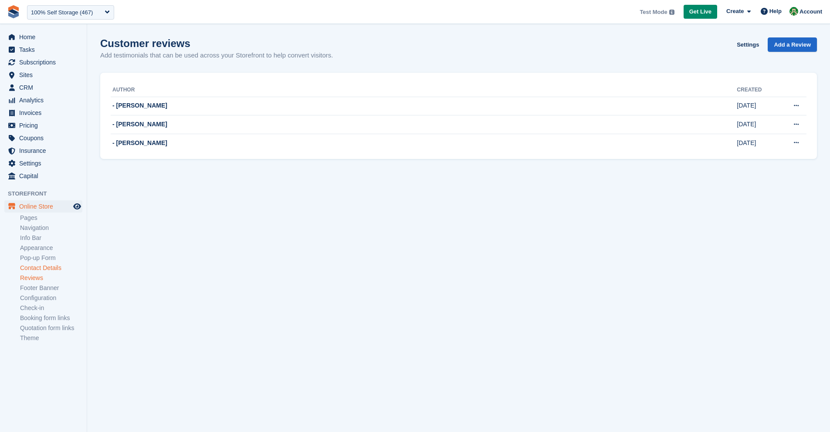
click at [45, 269] on link "Contact Details" at bounding box center [51, 268] width 62 height 8
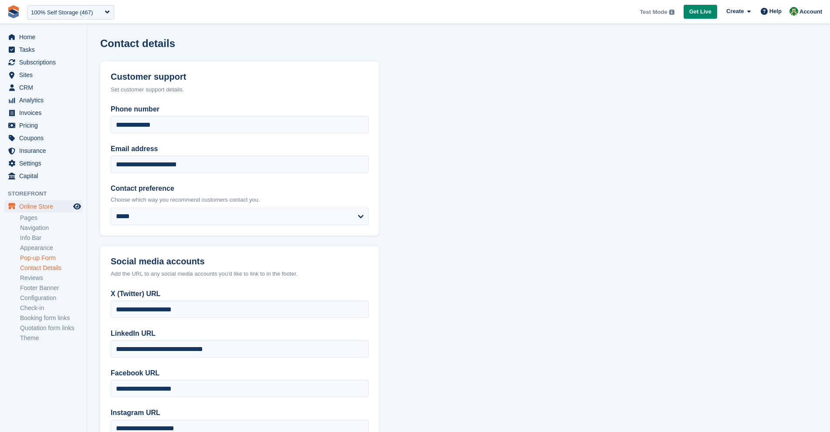
click at [43, 259] on link "Pop-up Form" at bounding box center [51, 258] width 62 height 8
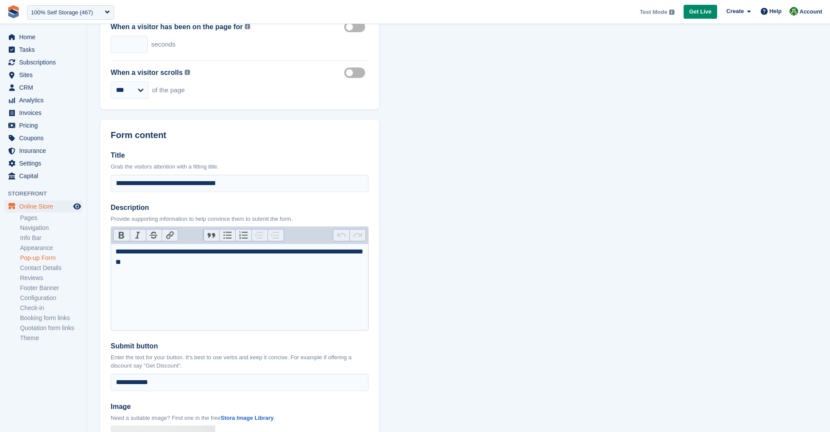
scroll to position [375, 0]
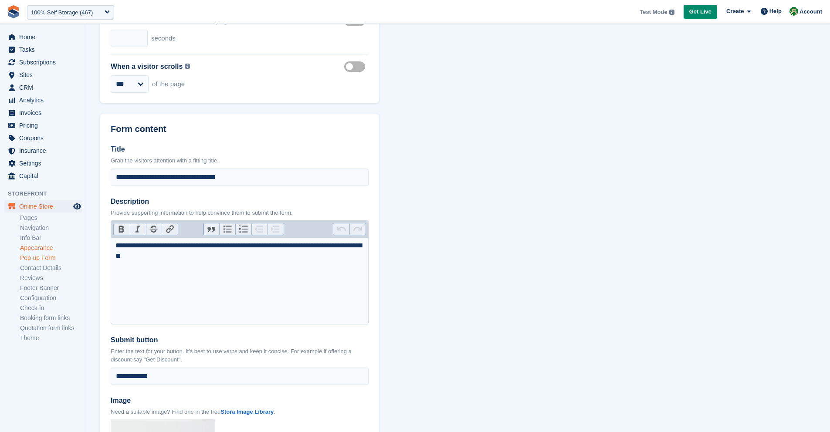
click at [45, 249] on link "Appearance" at bounding box center [51, 248] width 62 height 8
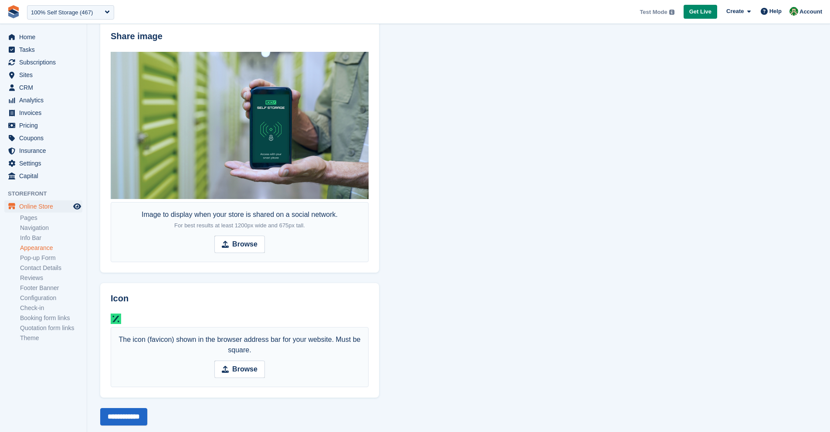
scroll to position [388, 0]
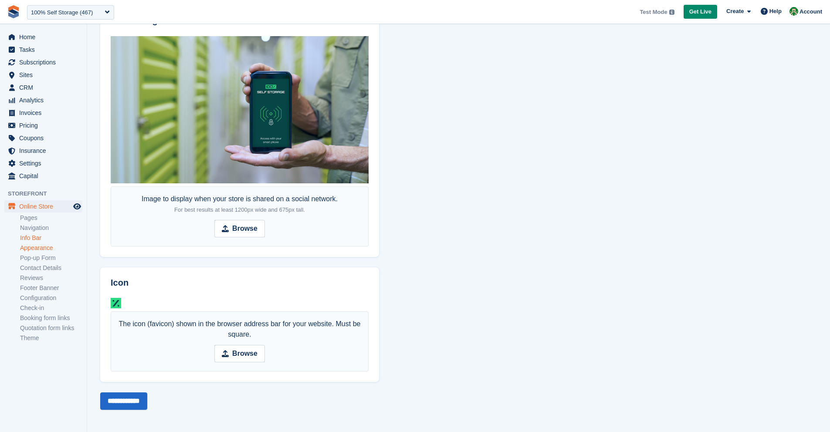
click at [33, 237] on link "Info Bar" at bounding box center [51, 238] width 62 height 8
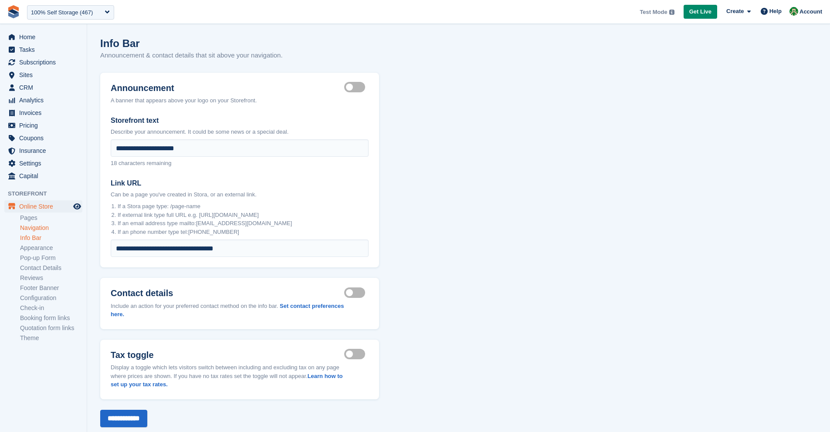
click at [36, 229] on link "Navigation" at bounding box center [51, 228] width 62 height 8
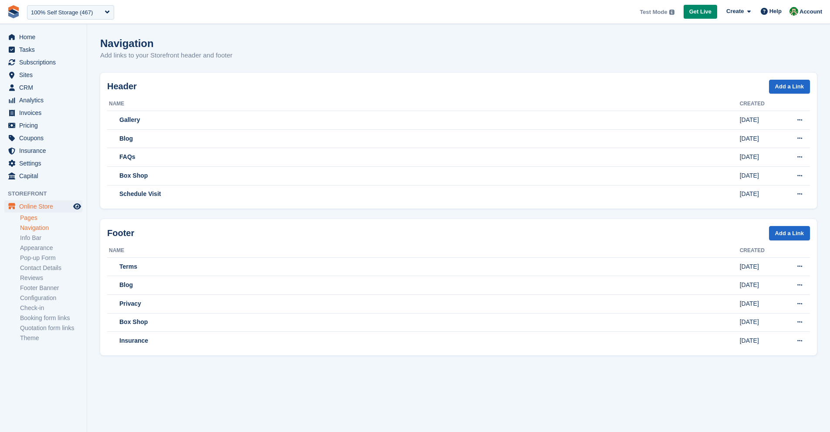
click at [32, 220] on link "Pages" at bounding box center [51, 218] width 62 height 8
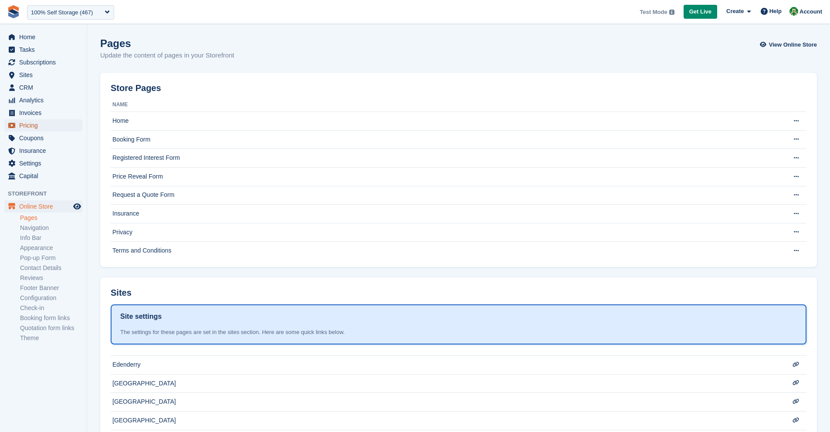
click at [31, 128] on span "Pricing" at bounding box center [45, 125] width 52 height 12
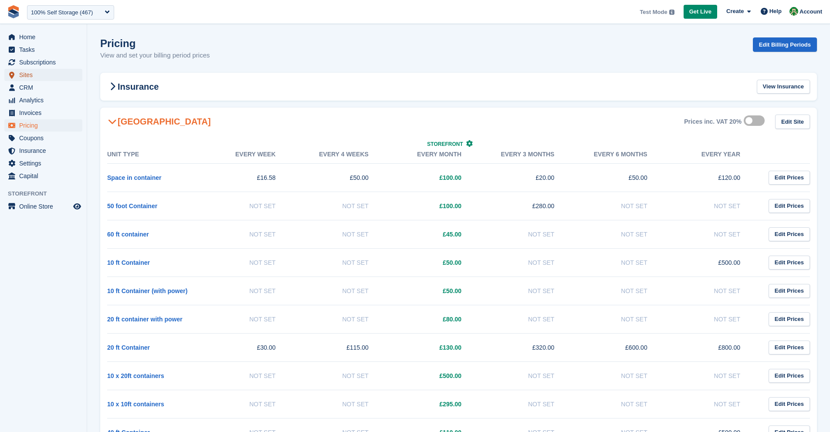
click at [32, 74] on span "Sites" at bounding box center [45, 75] width 52 height 12
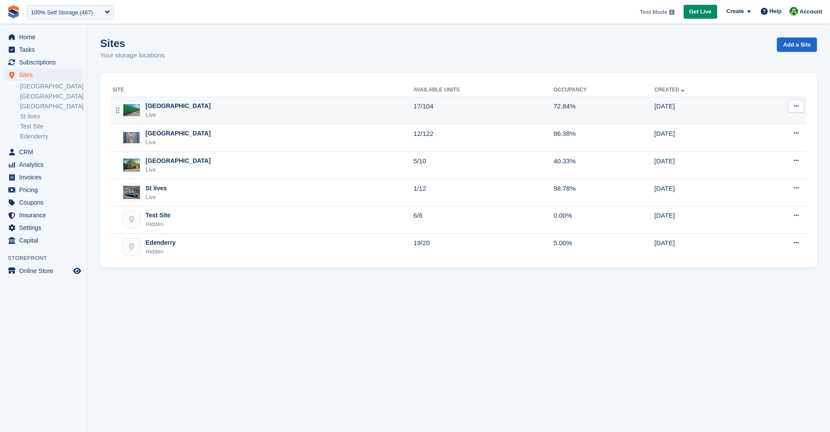
click at [164, 108] on div "Nottingham" at bounding box center [178, 106] width 65 height 9
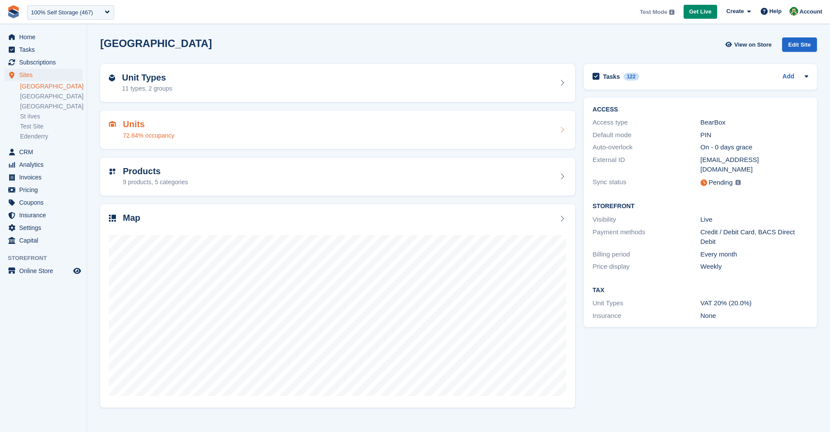
click at [168, 121] on h2 "Units" at bounding box center [148, 124] width 51 height 10
click at [188, 174] on h2 "Products" at bounding box center [155, 172] width 65 height 10
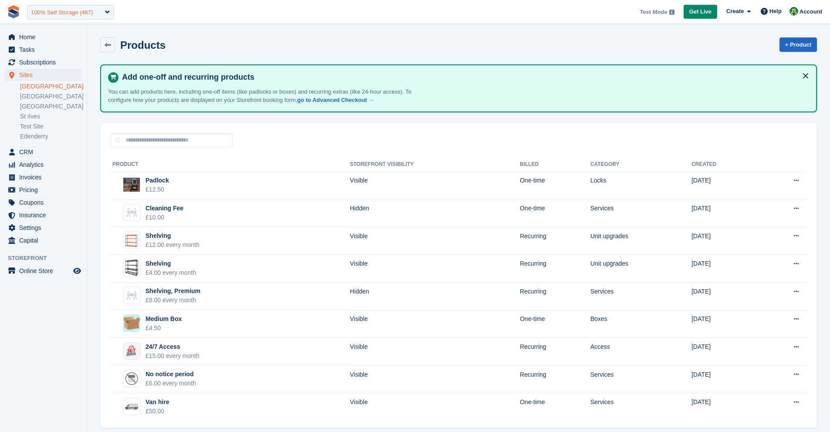
click at [103, 13] on div "100% Self Storage (467)" at bounding box center [70, 12] width 87 height 14
type input "******"
click at [107, 15] on div "100% Self Storage (467)" at bounding box center [70, 12] width 87 height 14
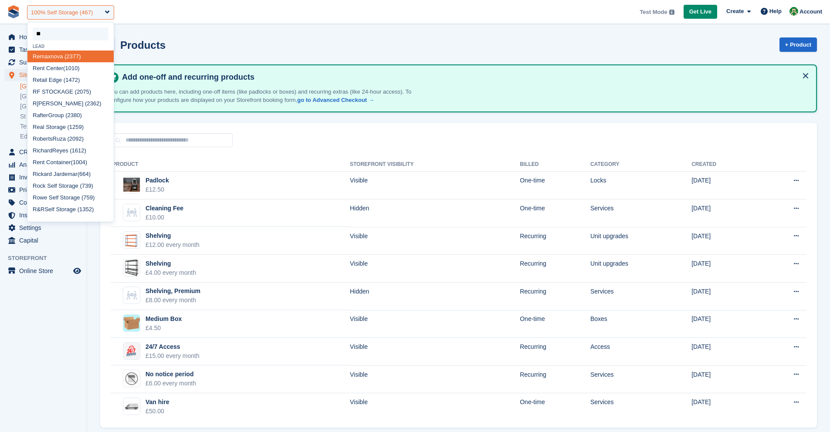
type input "***"
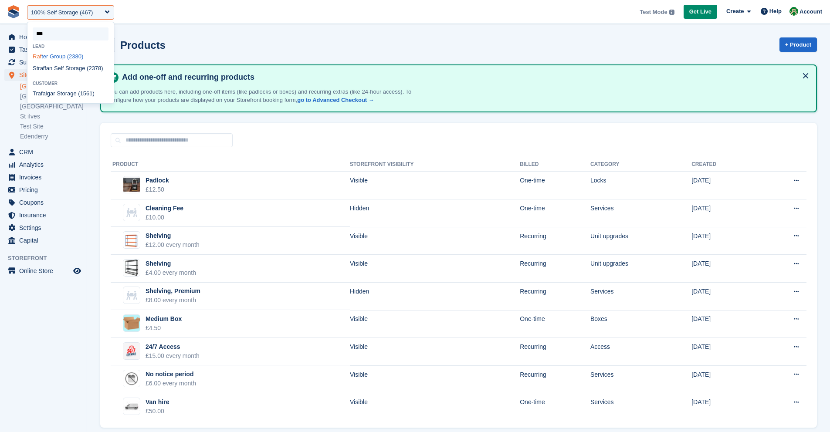
click at [78, 60] on div "Raf ter Group (2380)" at bounding box center [70, 57] width 86 height 12
select select "****"
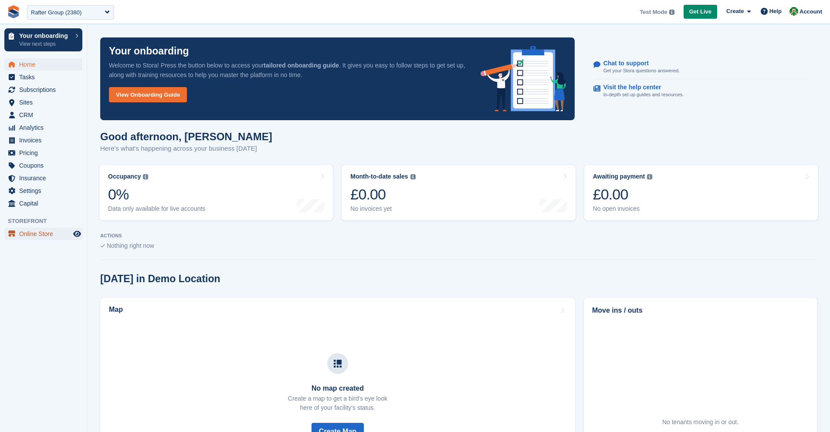
click at [22, 235] on span "Online Store" at bounding box center [45, 234] width 52 height 12
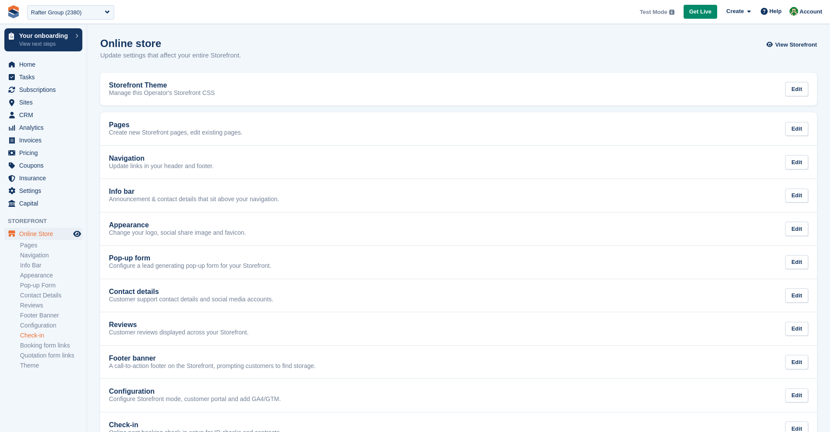
click at [46, 337] on link "Check-in" at bounding box center [51, 336] width 62 height 8
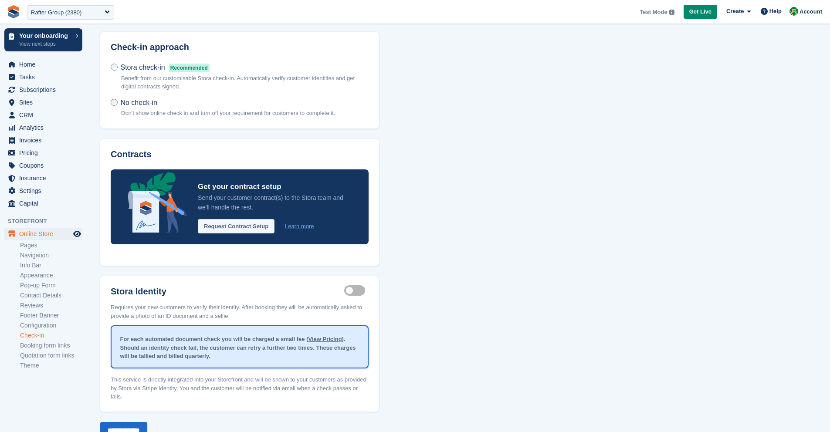
scroll to position [60, 0]
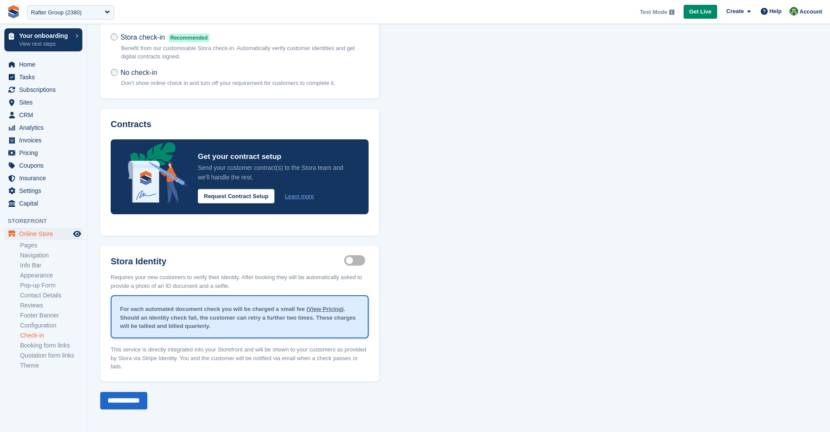
click at [359, 260] on label "Identity proof enabled" at bounding box center [356, 260] width 24 height 1
click at [45, 324] on link "Configuration" at bounding box center [51, 326] width 62 height 8
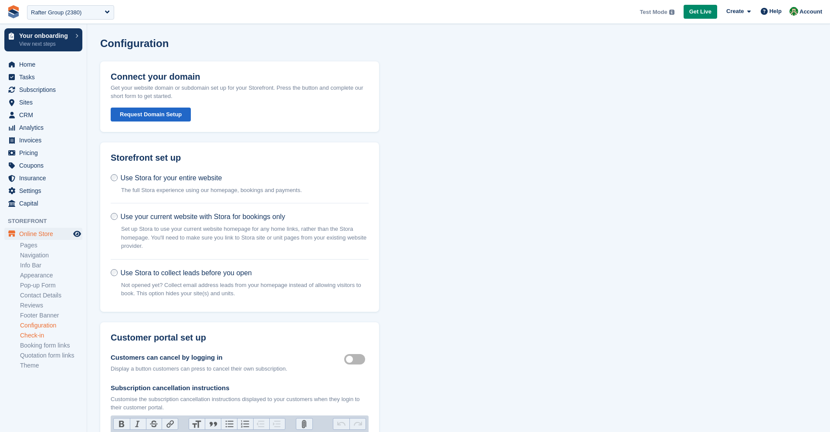
click at [43, 338] on link "Check-in" at bounding box center [51, 336] width 62 height 8
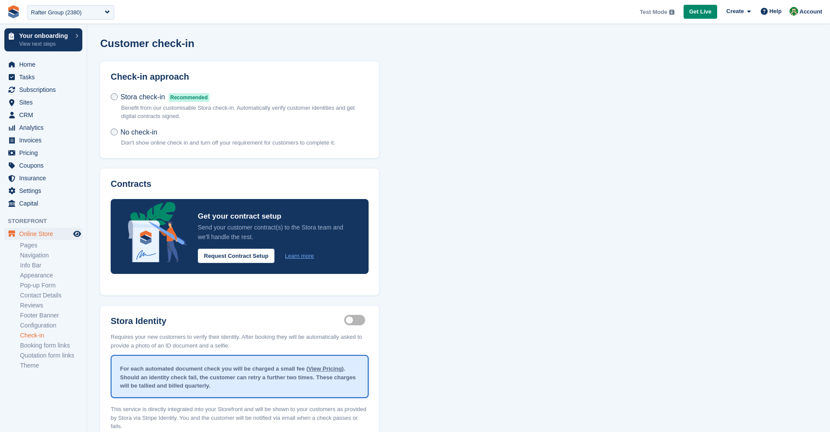
click at [364, 320] on label "Identity proof enabled" at bounding box center [356, 320] width 24 height 1
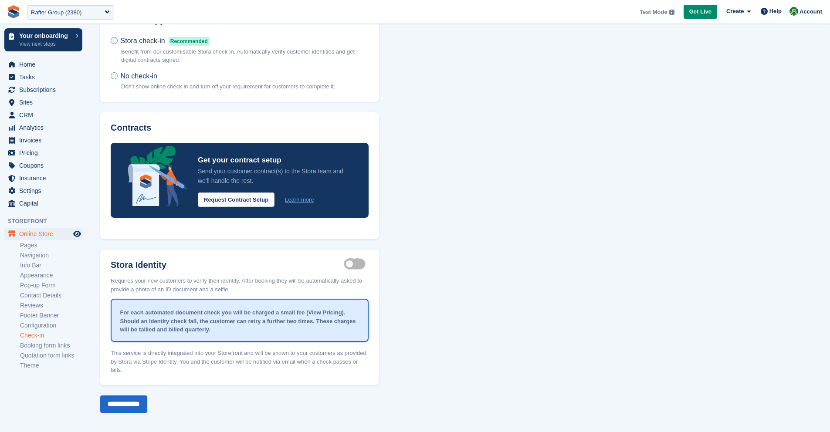
scroll to position [60, 0]
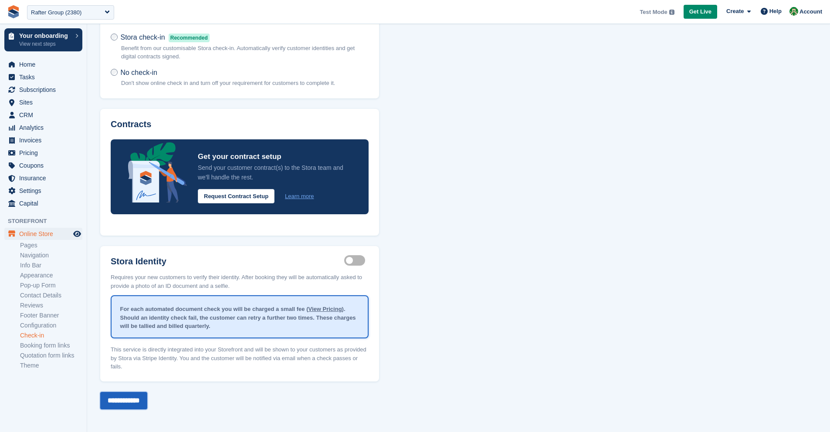
click at [147, 398] on input "**********" at bounding box center [123, 400] width 47 height 17
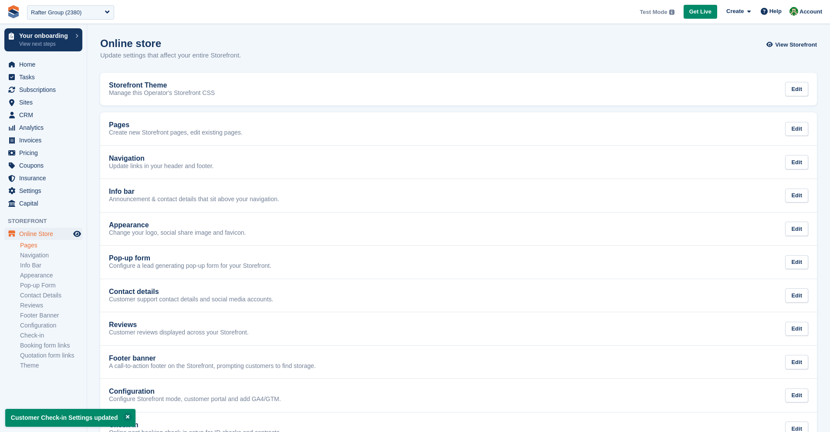
click at [36, 247] on link "Pages" at bounding box center [51, 246] width 62 height 8
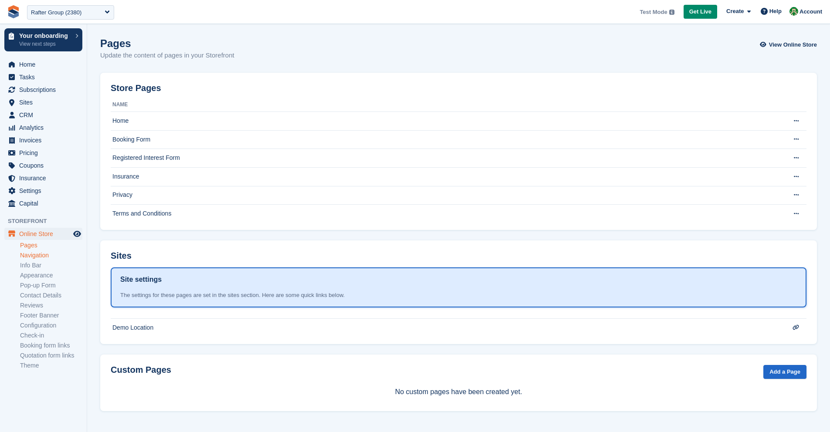
click at [42, 257] on link "Navigation" at bounding box center [51, 256] width 62 height 8
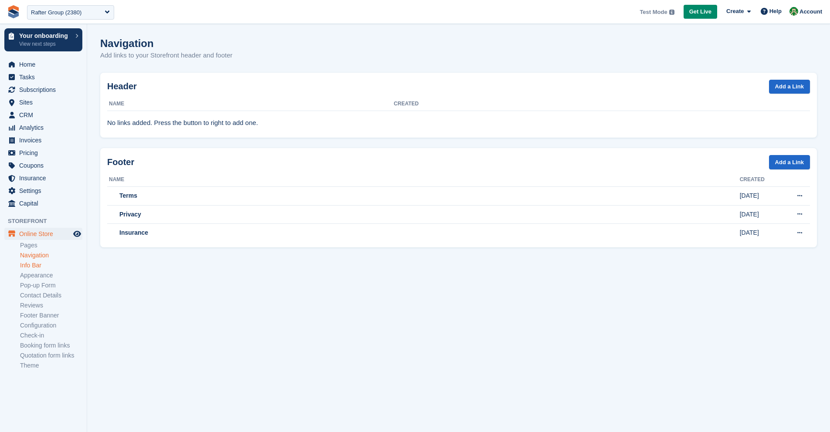
click at [42, 265] on link "Info Bar" at bounding box center [51, 266] width 62 height 8
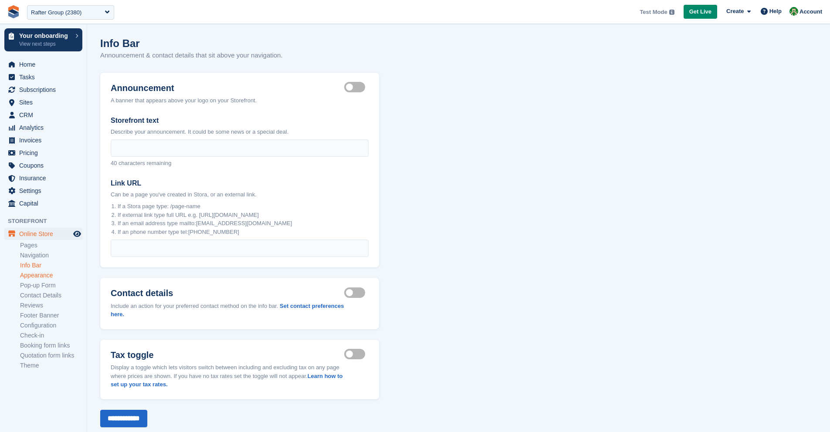
click at [45, 274] on link "Appearance" at bounding box center [51, 276] width 62 height 8
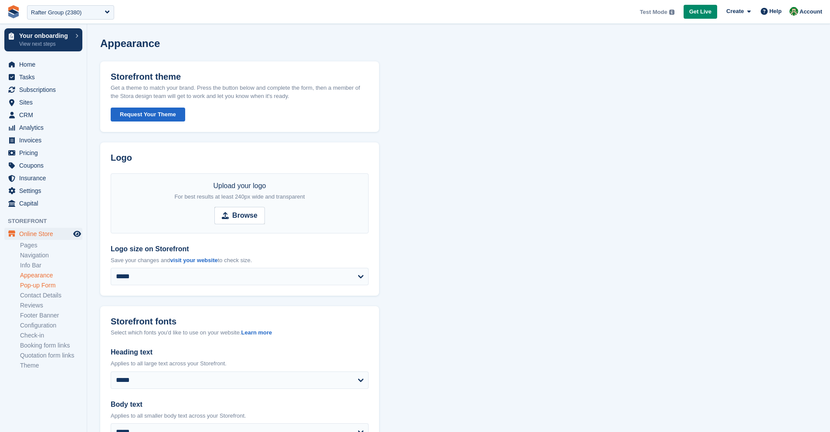
click at [46, 284] on link "Pop-up Form" at bounding box center [51, 286] width 62 height 8
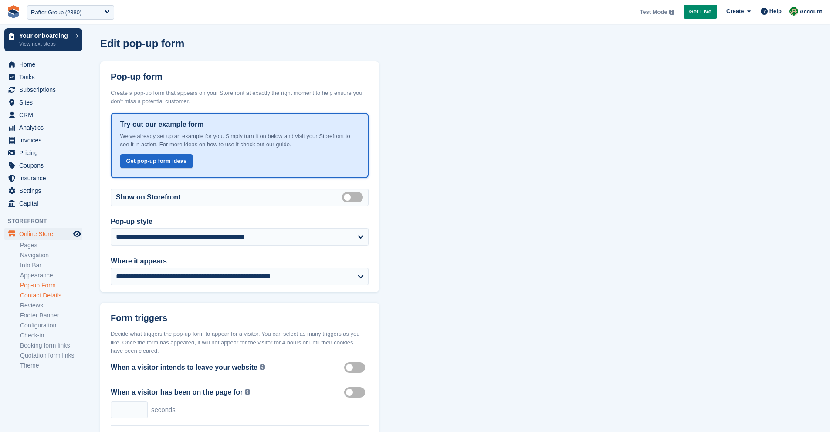
click at [48, 296] on link "Contact Details" at bounding box center [51, 296] width 62 height 8
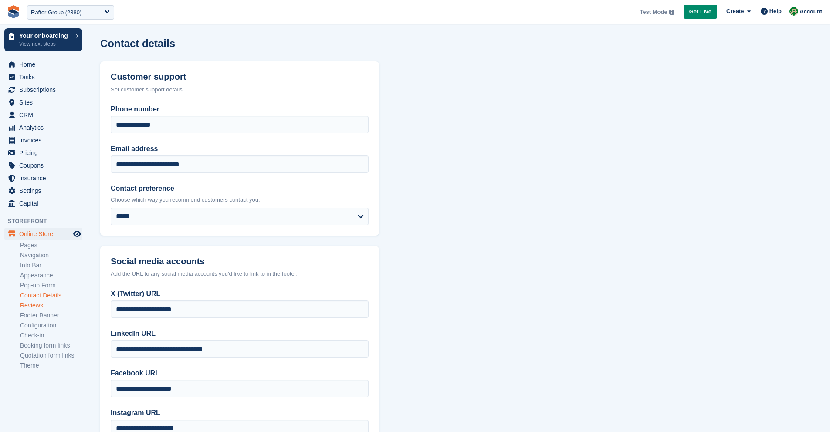
click at [48, 304] on link "Reviews" at bounding box center [51, 306] width 62 height 8
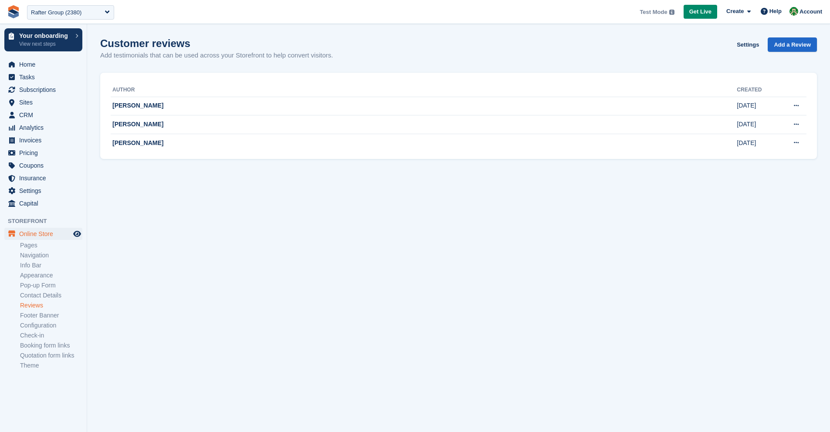
click at [50, 314] on link "Footer Banner" at bounding box center [51, 316] width 62 height 8
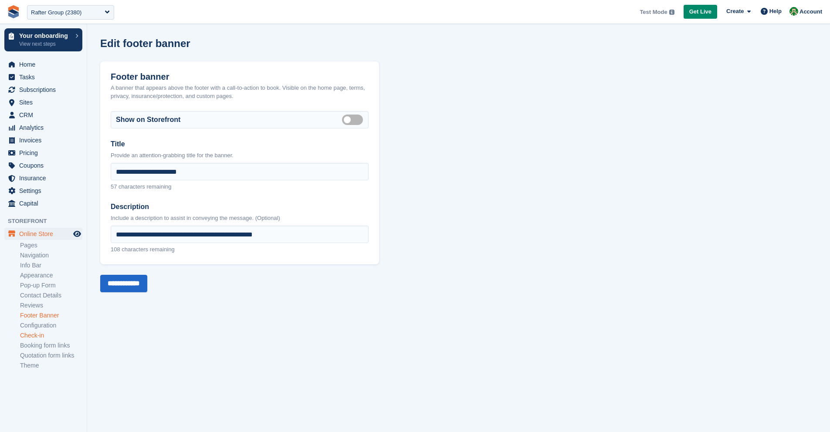
click at [37, 337] on link "Check-in" at bounding box center [51, 336] width 62 height 8
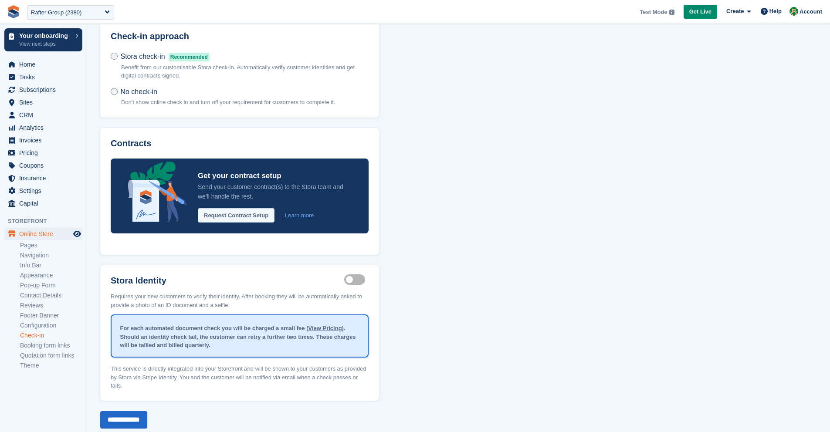
scroll to position [60, 0]
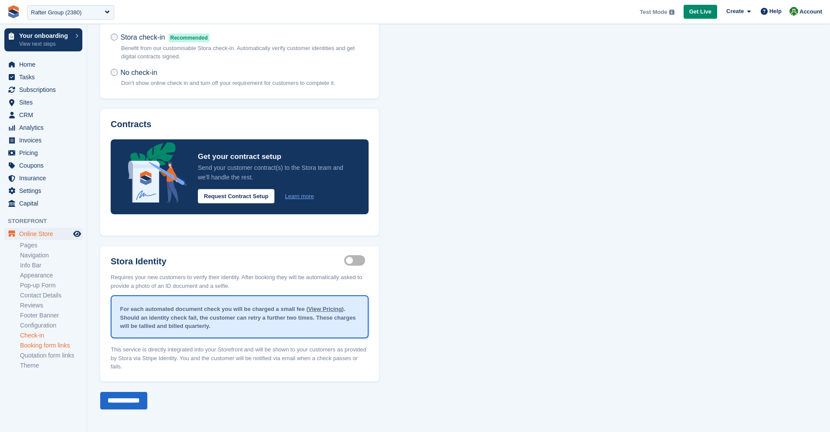
click at [34, 344] on link "Booking form links" at bounding box center [51, 346] width 62 height 8
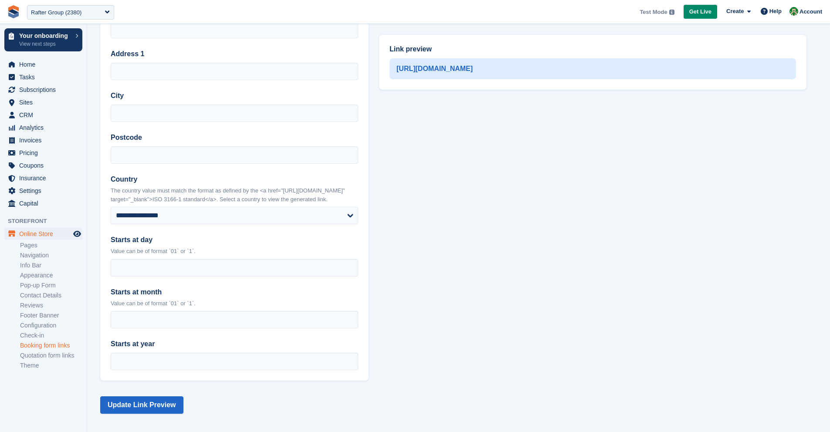
scroll to position [239, 0]
click at [40, 357] on link "Quotation form links" at bounding box center [51, 356] width 62 height 8
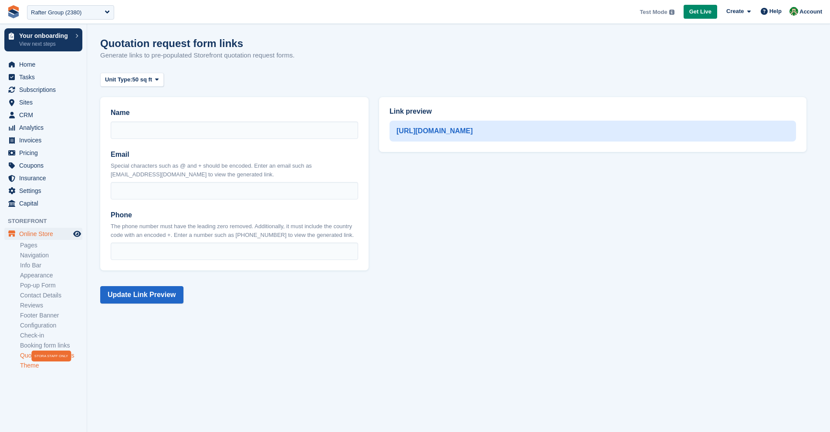
click at [35, 367] on link "Theme" at bounding box center [51, 366] width 62 height 8
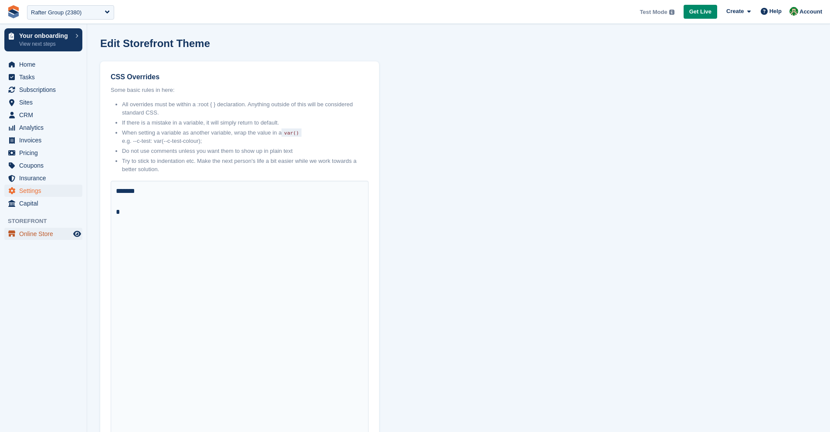
click at [45, 231] on span "Online Store" at bounding box center [45, 234] width 52 height 12
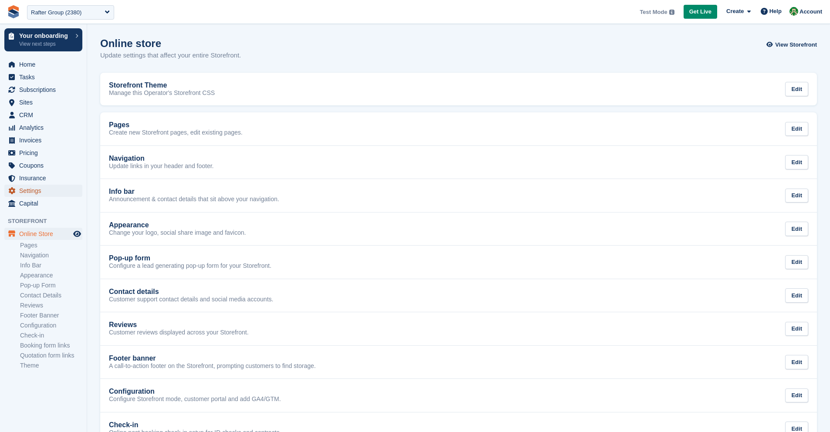
click at [41, 192] on span "Settings" at bounding box center [45, 191] width 52 height 12
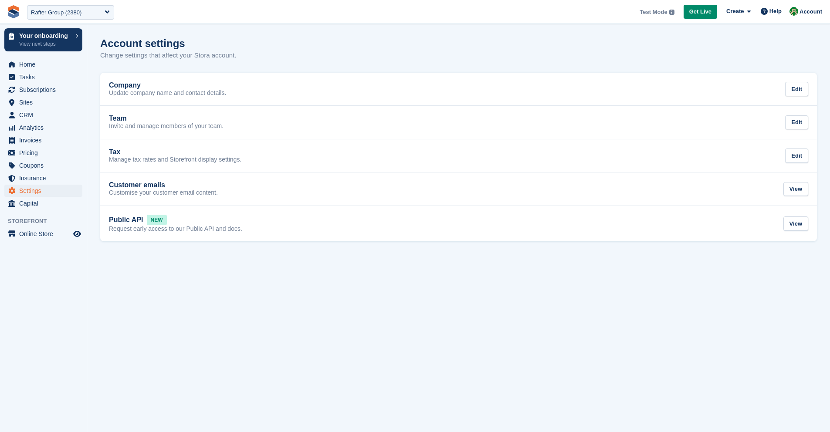
click at [37, 240] on aside "Your onboarding View next steps Home Tasks Subscriptions Subscriptions Subscrip…" at bounding box center [43, 218] width 87 height 389
click at [38, 237] on span "Online Store" at bounding box center [45, 234] width 52 height 12
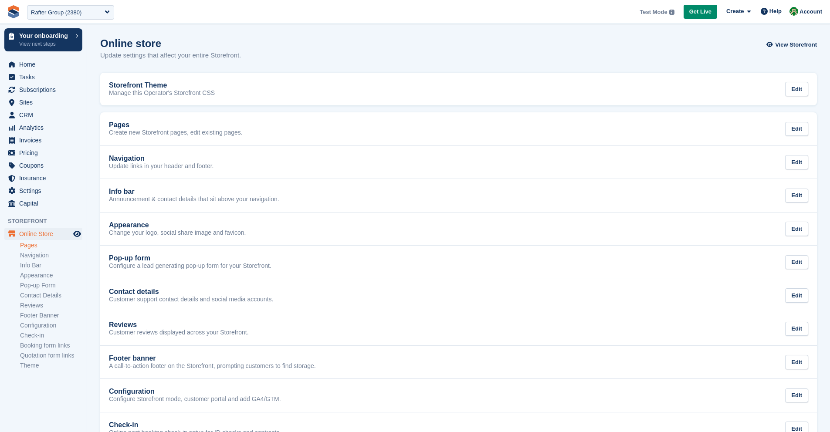
click at [36, 244] on link "Pages" at bounding box center [51, 246] width 62 height 8
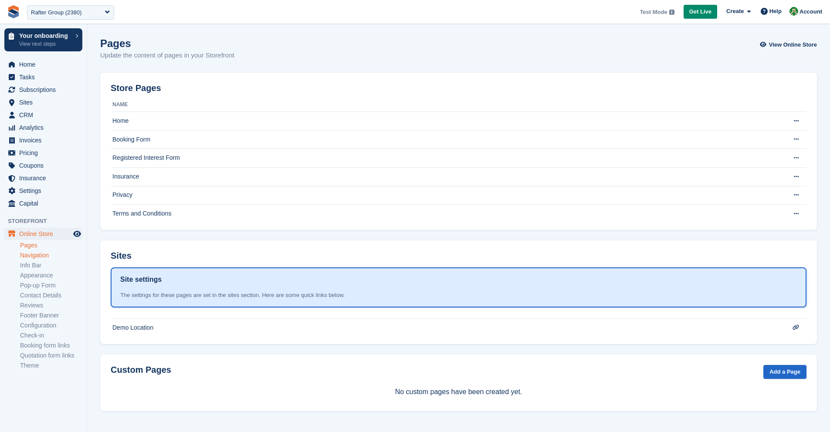
click at [39, 253] on link "Navigation" at bounding box center [51, 256] width 62 height 8
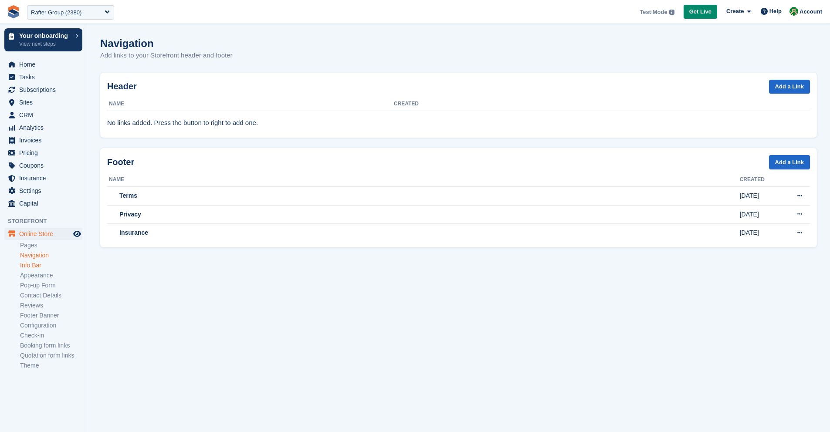
click at [37, 262] on link "Info Bar" at bounding box center [51, 266] width 62 height 8
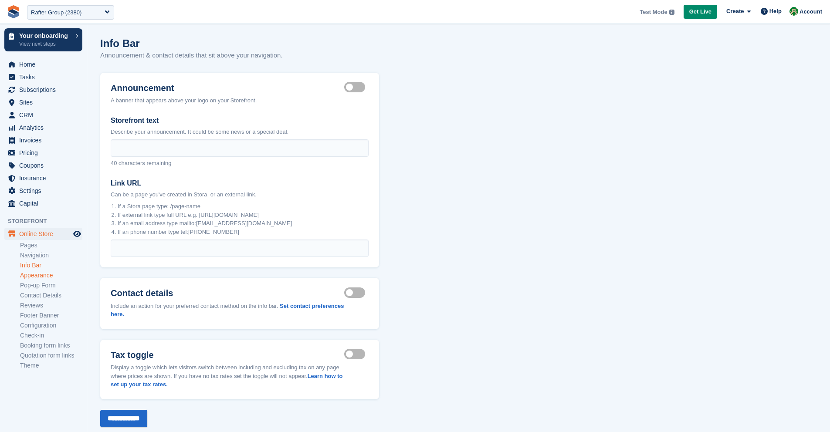
click at [40, 272] on link "Appearance" at bounding box center [51, 276] width 62 height 8
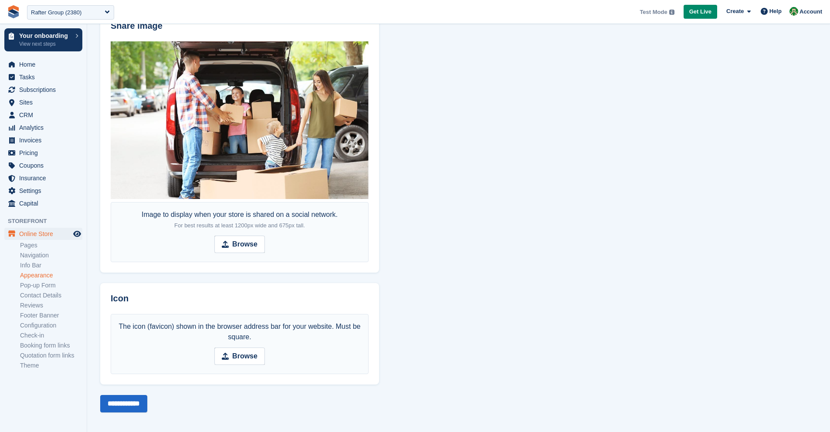
scroll to position [455, 0]
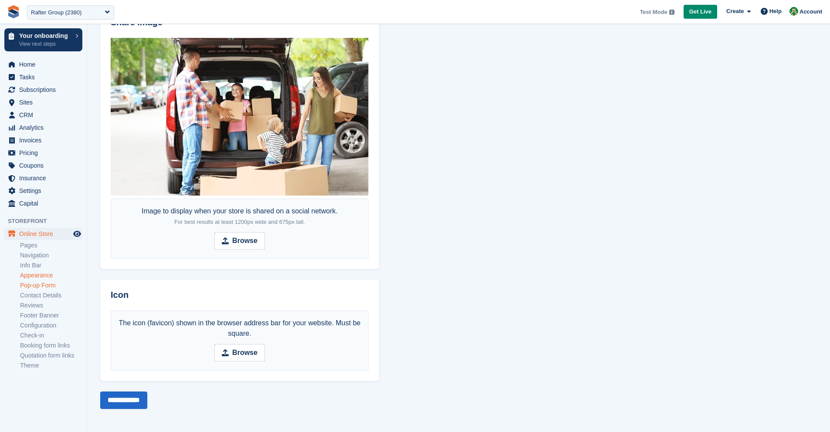
click at [50, 286] on link "Pop-up Form" at bounding box center [51, 286] width 62 height 8
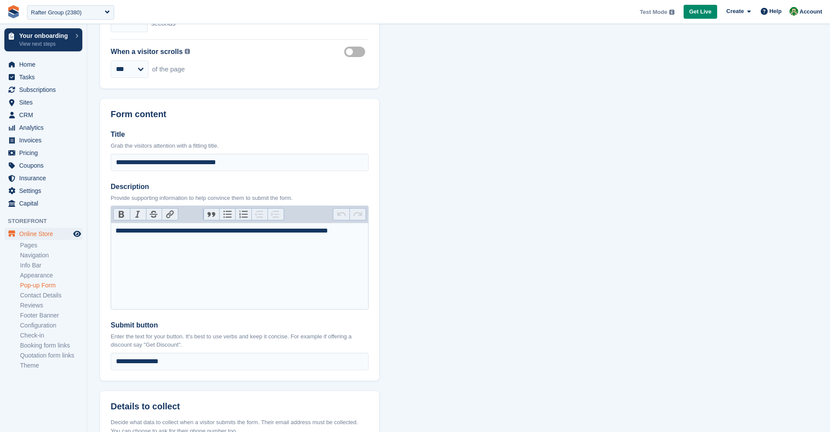
scroll to position [597, 0]
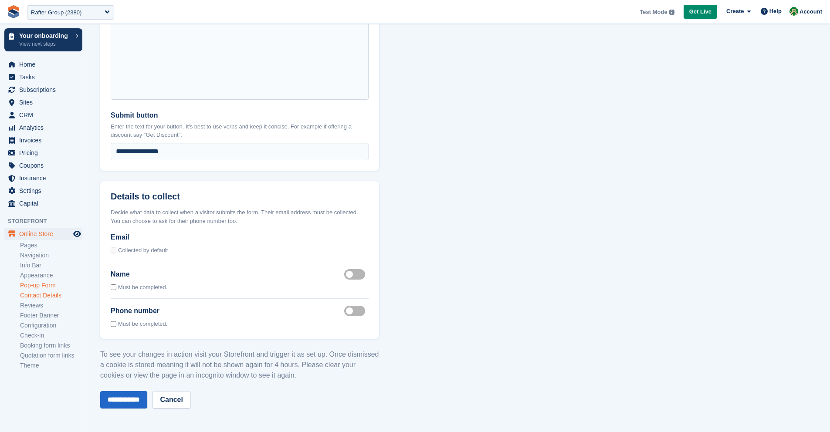
click at [59, 296] on link "Contact Details" at bounding box center [51, 296] width 62 height 8
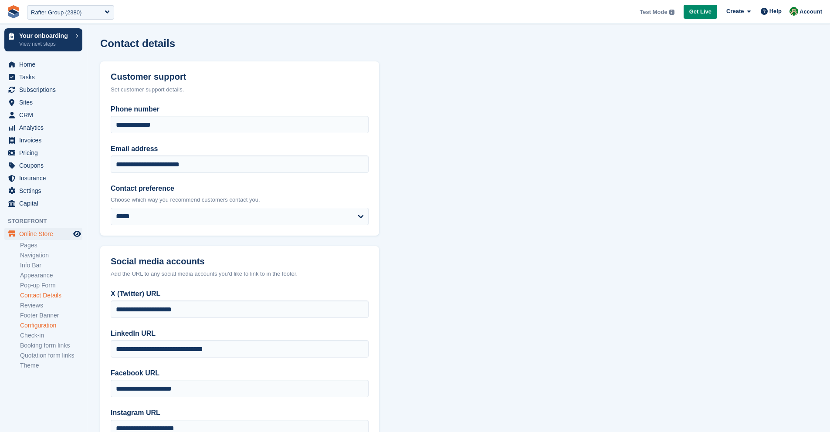
click at [49, 322] on li "Configuration" at bounding box center [53, 325] width 67 height 9
click at [58, 327] on link "Configuration" at bounding box center [51, 326] width 62 height 8
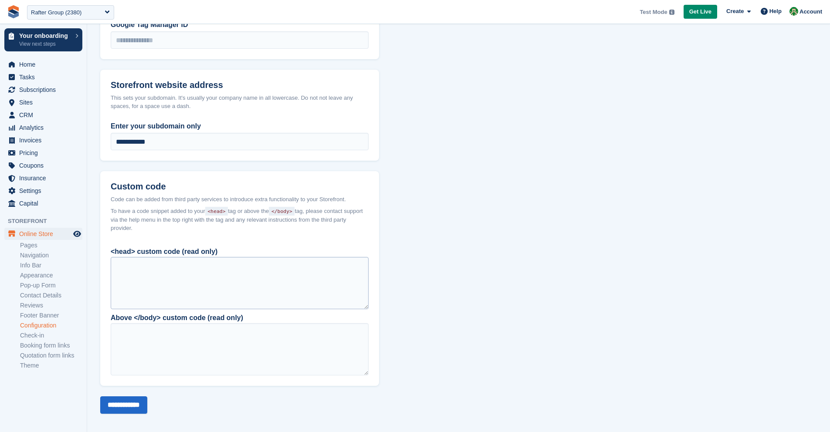
scroll to position [601, 0]
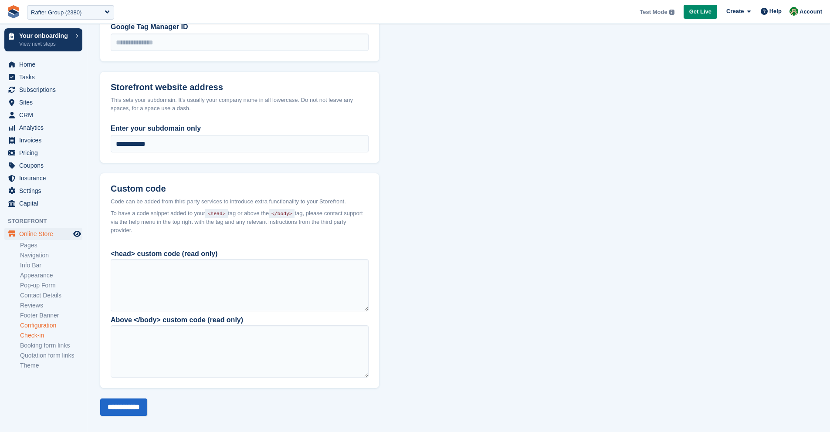
click at [41, 335] on link "Check-in" at bounding box center [51, 336] width 62 height 8
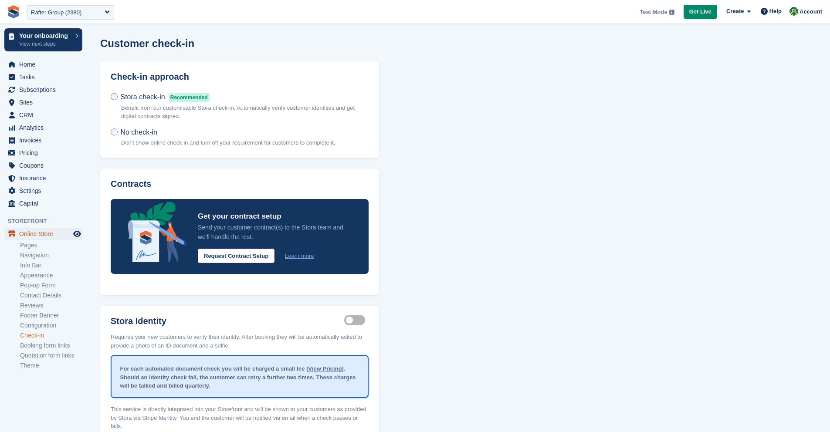
click at [37, 231] on span "Online Store" at bounding box center [45, 234] width 52 height 12
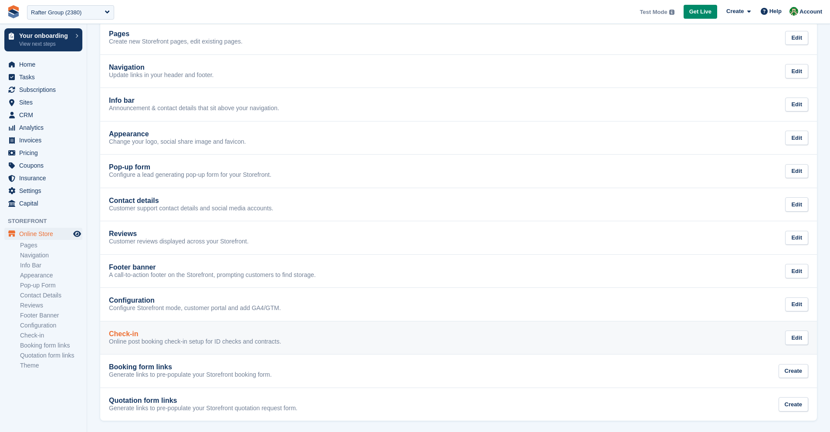
scroll to position [89, 0]
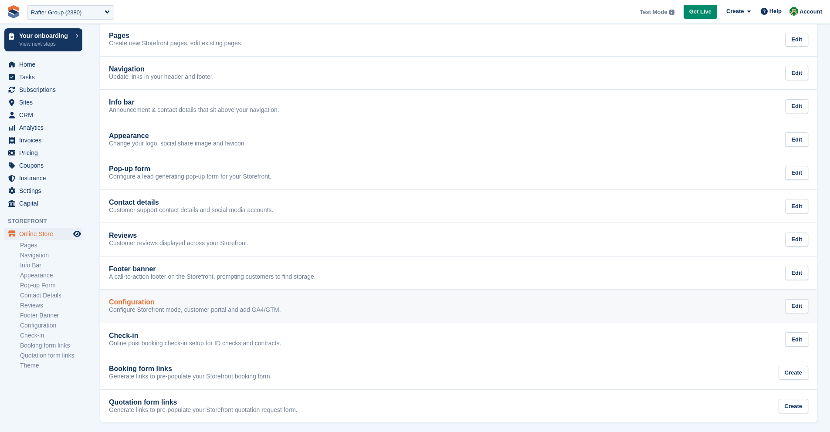
click at [168, 316] on link "Configuration Configure Storefront mode, customer portal and add GA4/GTM. Edit" at bounding box center [458, 306] width 717 height 33
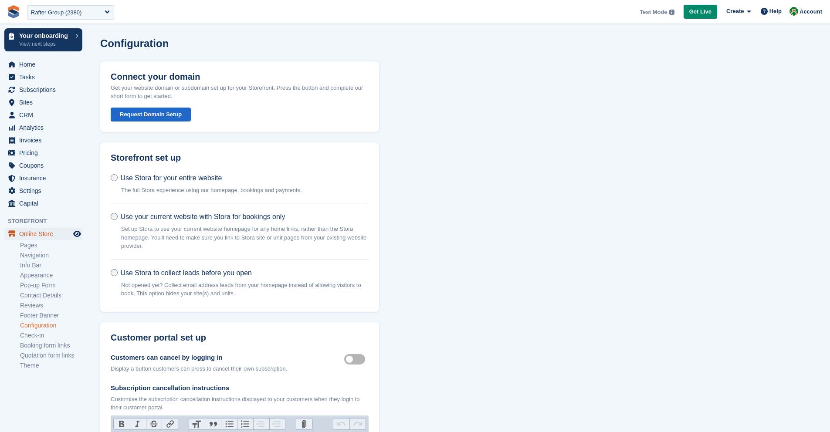
click at [49, 235] on span "Online Store" at bounding box center [45, 234] width 52 height 12
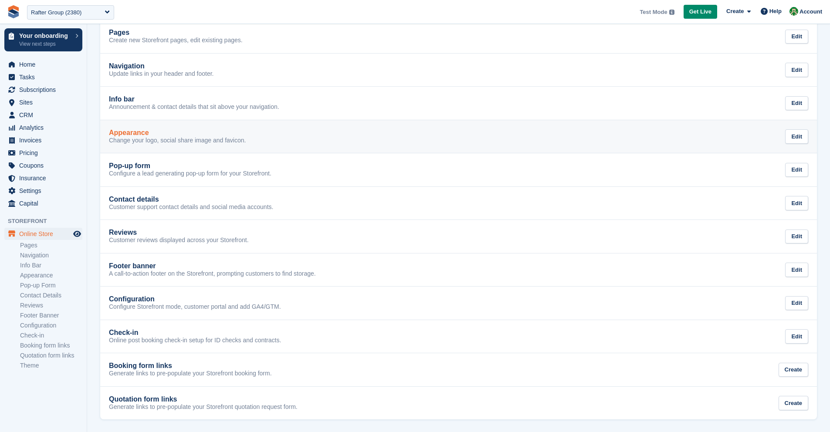
scroll to position [93, 0]
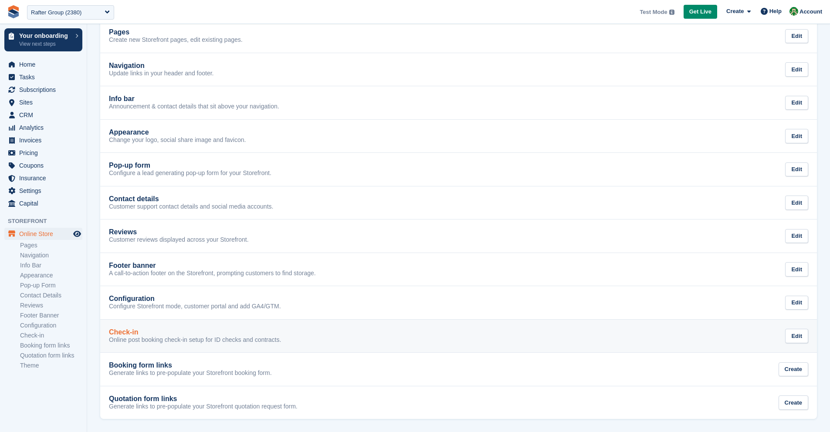
click at [176, 330] on div "Check-in" at bounding box center [195, 333] width 172 height 8
